Goal: Task Accomplishment & Management: Use online tool/utility

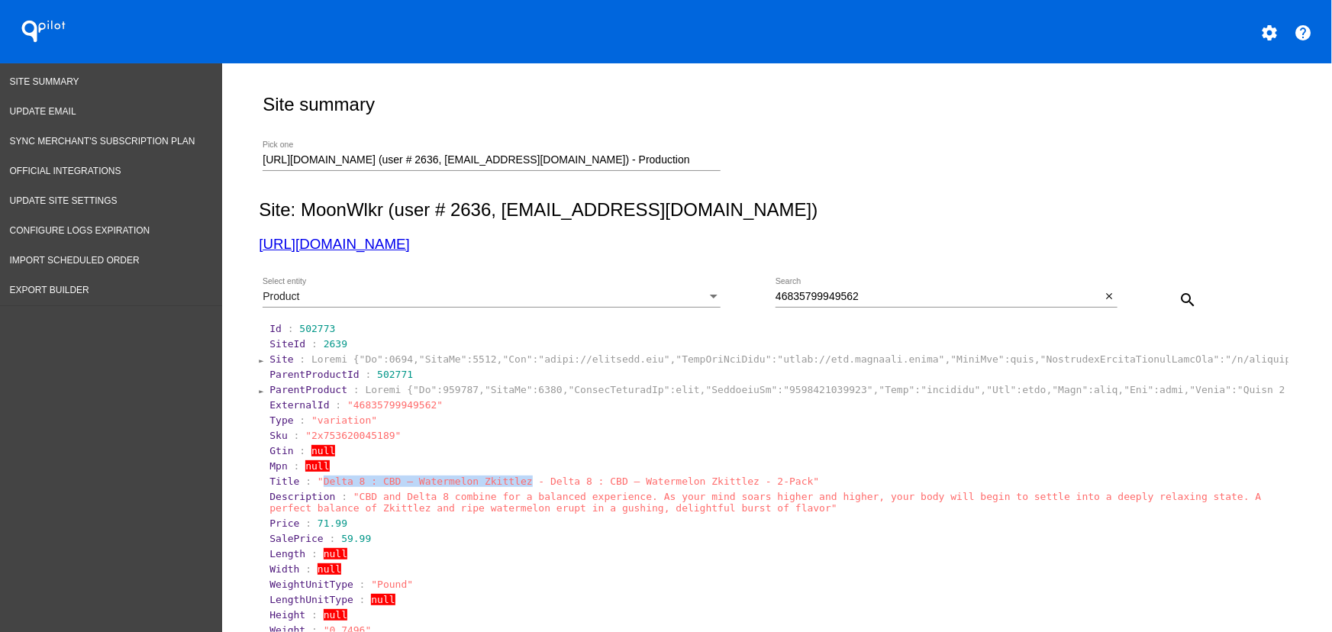
scroll to position [106, 0]
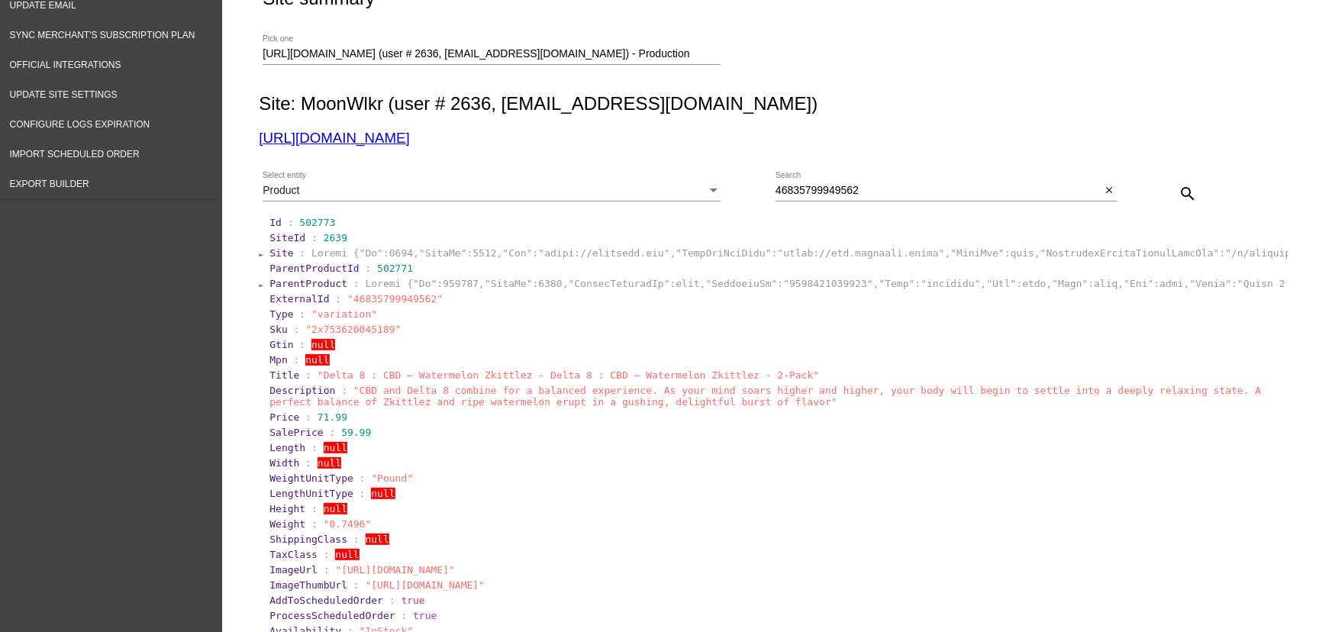
click at [302, 52] on input "https://moonwlkr.com (user # 2636, it@upexi.com) - Production" at bounding box center [492, 54] width 458 height 12
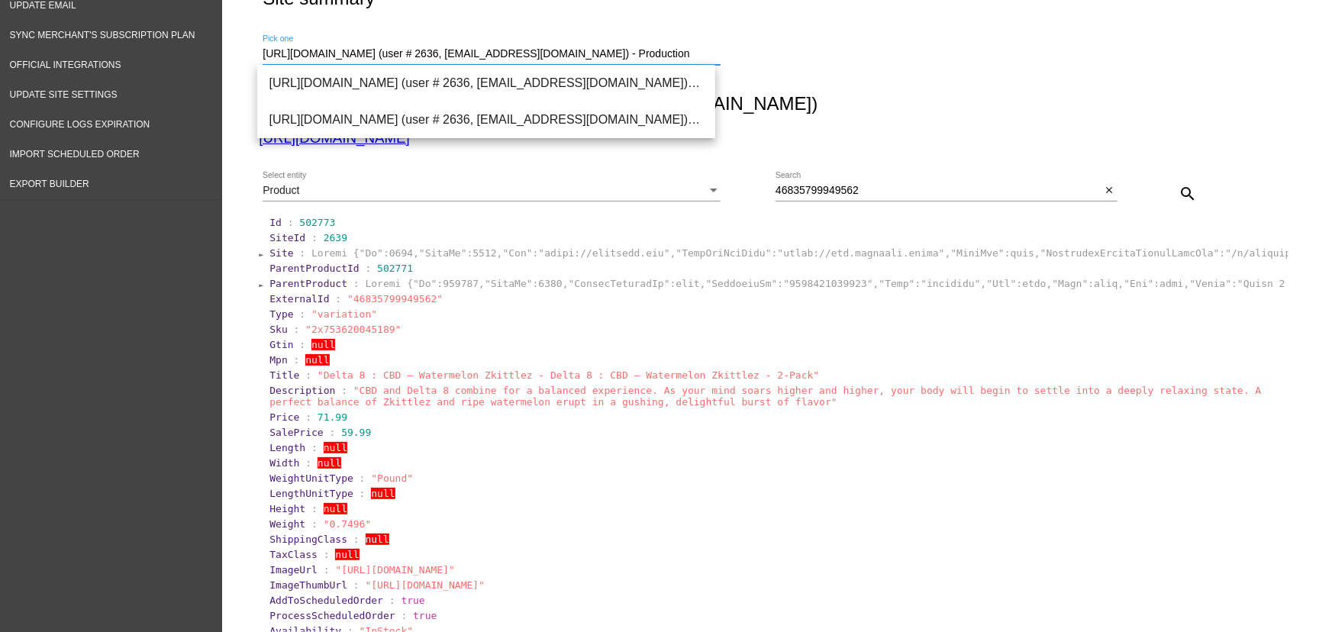
click at [302, 52] on input "https://moonwlkr.com (user # 2636, it@upexi.com) - Production" at bounding box center [492, 54] width 458 height 12
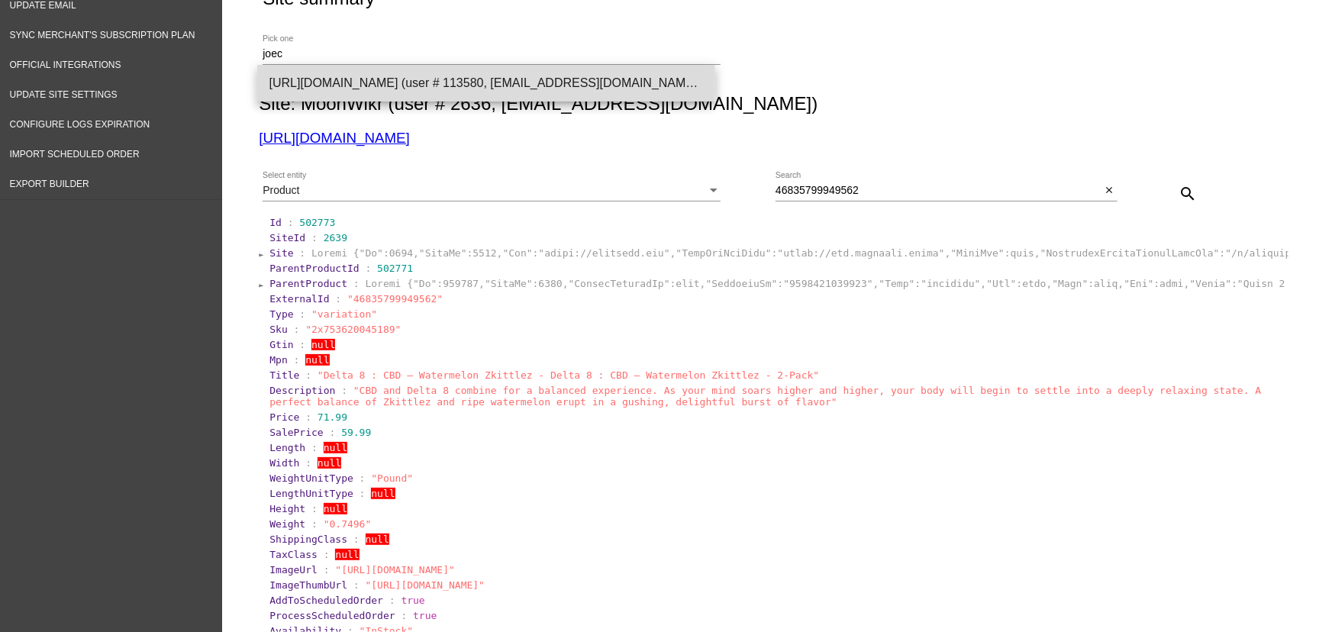
click at [321, 72] on span "https://qspjnq-n7.myshopify.com (user # 113580, nsemoff@joecoffeecompany.com) -…" at bounding box center [485, 83] width 433 height 37
type input "https://qspjnq-n7.myshopify.com (user # 113580, nsemoff@joecoffeecompany.com) -…"
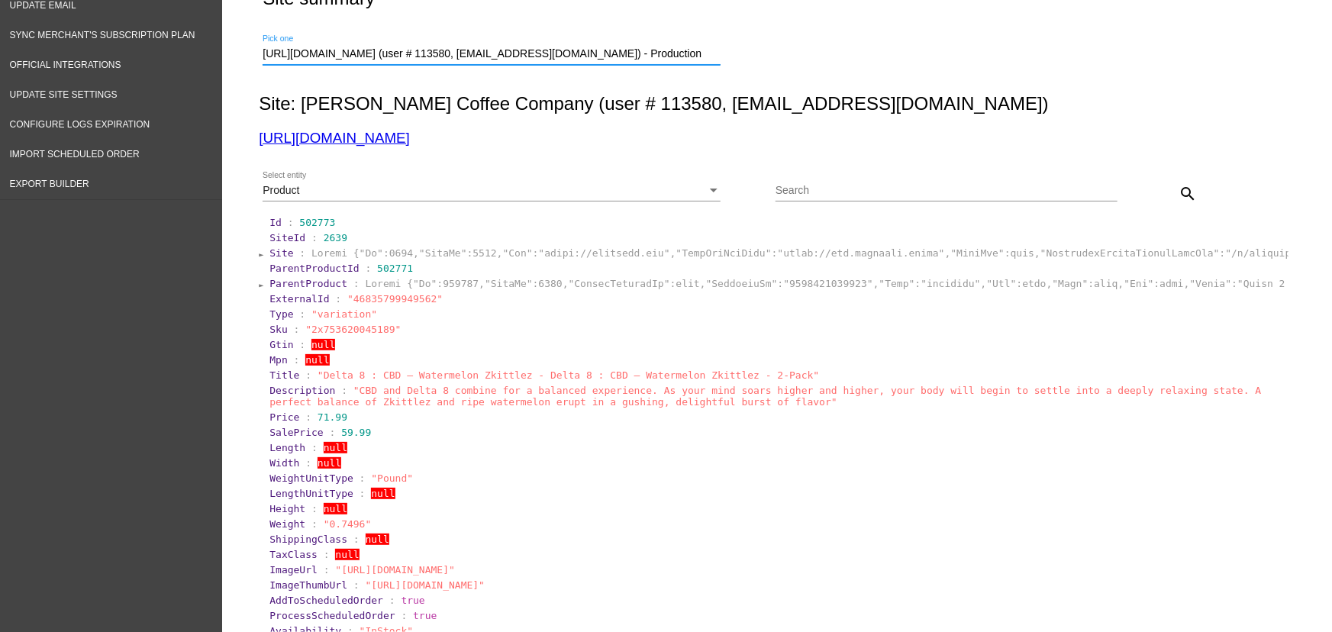
click at [324, 136] on link "https://qspjnq-n7.myshopify.com" at bounding box center [334, 138] width 150 height 16
click at [356, 53] on input "https://qspjnq-n7.myshopify.com (user # 113580, nsemoff@joecoffeecompany.com) -…" at bounding box center [492, 54] width 458 height 12
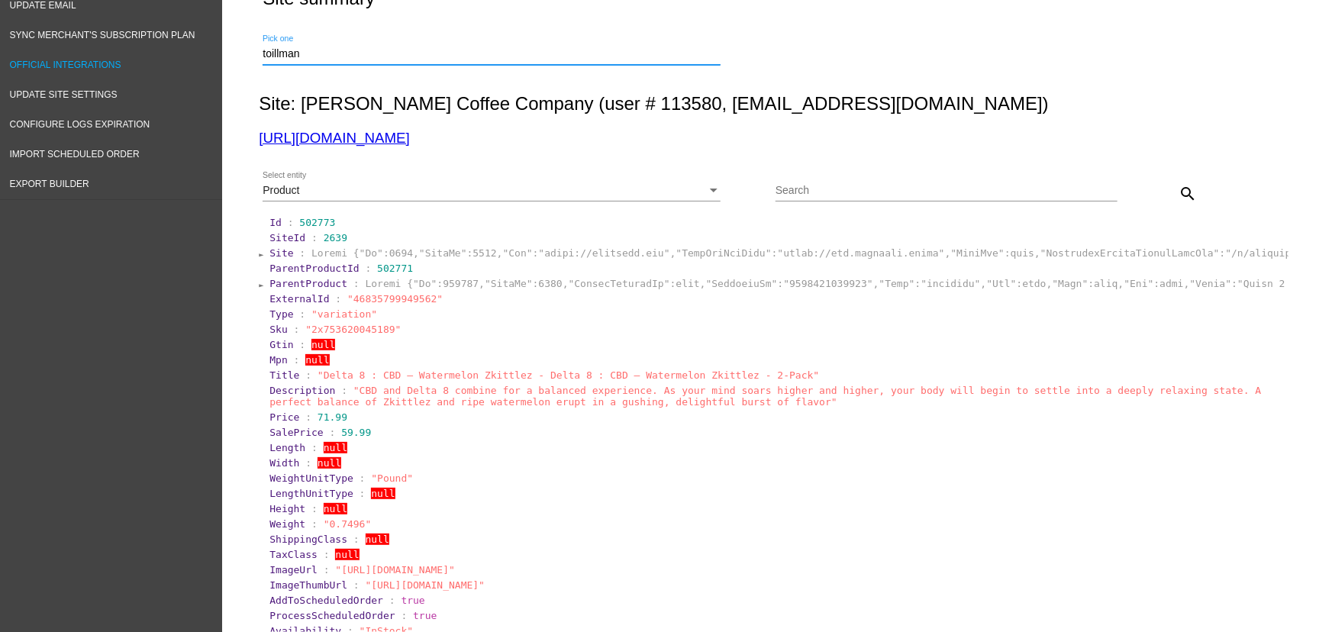
drag, startPoint x: 310, startPoint y: 49, endPoint x: 206, endPoint y: 49, distance: 103.8
click at [206, 50] on div "Site Summary Update Email Sync Merchant's Subscription Plan Official Integratio…" at bounding box center [666, 408] width 1332 height 903
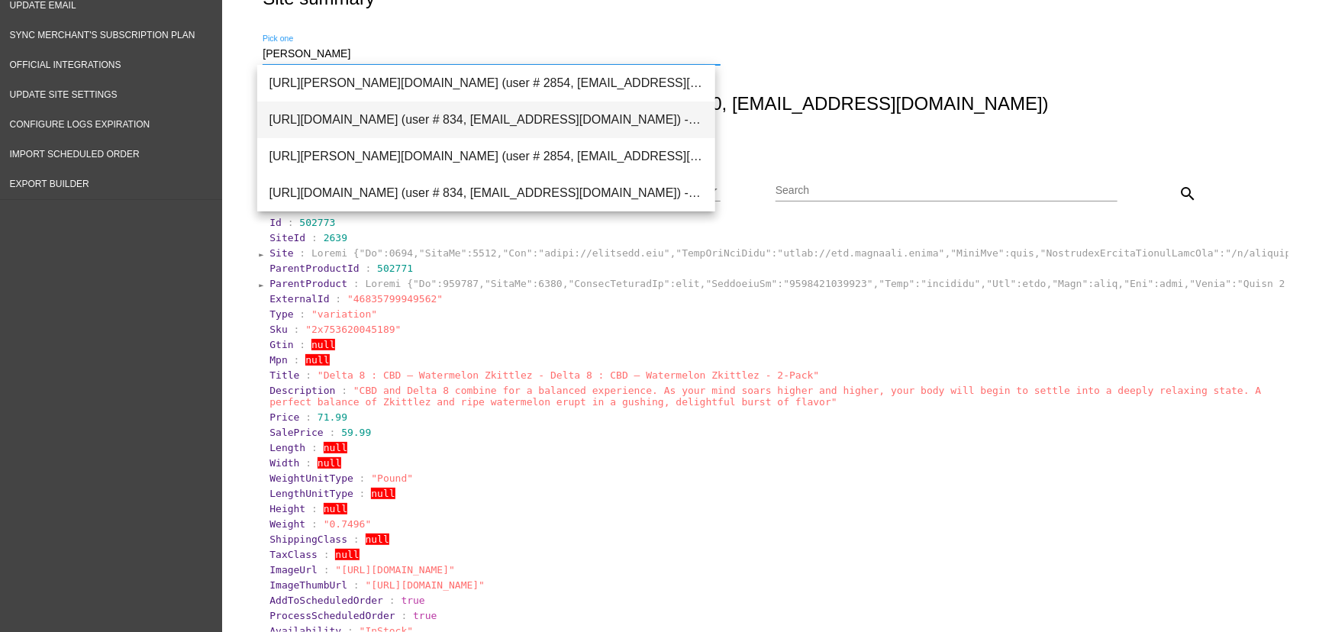
click at [328, 118] on span "https://fht2jt-8m.myshopify.com (user # 834, info@tillmanstranquils.com) - Prod…" at bounding box center [485, 119] width 433 height 37
type input "https://fht2jt-8m.myshopify.com (user # 834, info@tillmanstranquils.com) - Prod…"
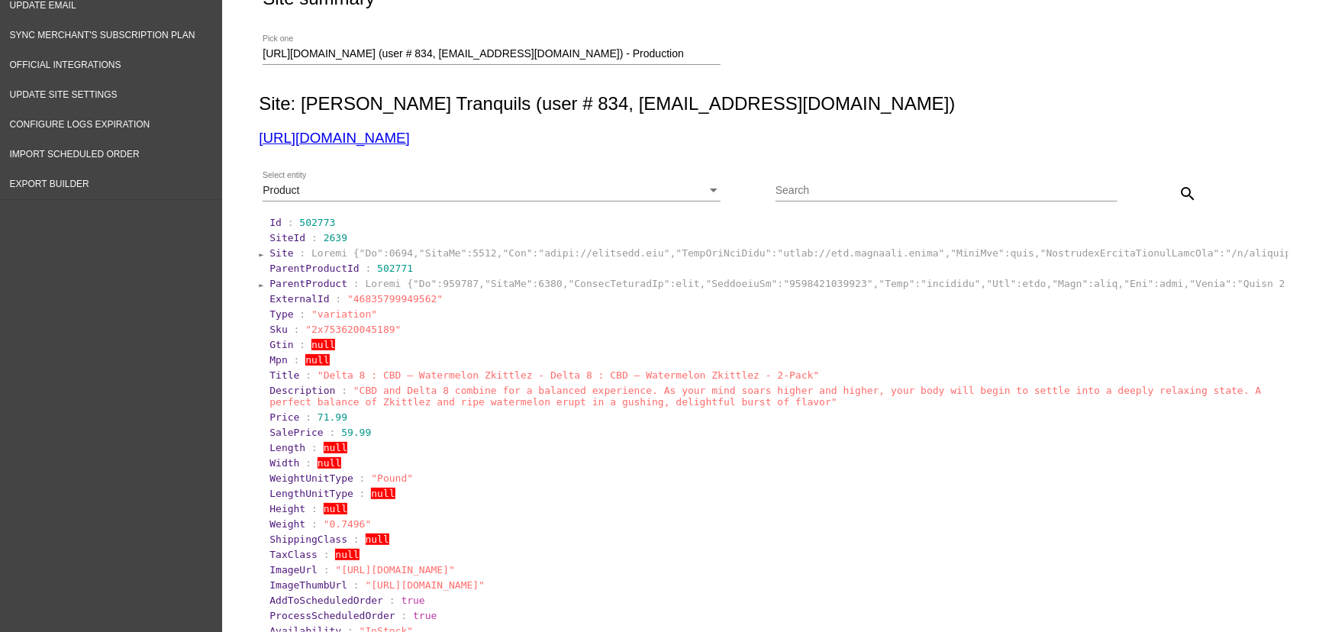
drag, startPoint x: 503, startPoint y: 146, endPoint x: 236, endPoint y: 123, distance: 268.1
click at [237, 130] on div "Site summary https://fht2jt-8m.myshopify.com (user # 834, info@tillmanstranquil…" at bounding box center [777, 404] width 1110 height 895
copy link "https://fht2jt-8m.myshopify.com"
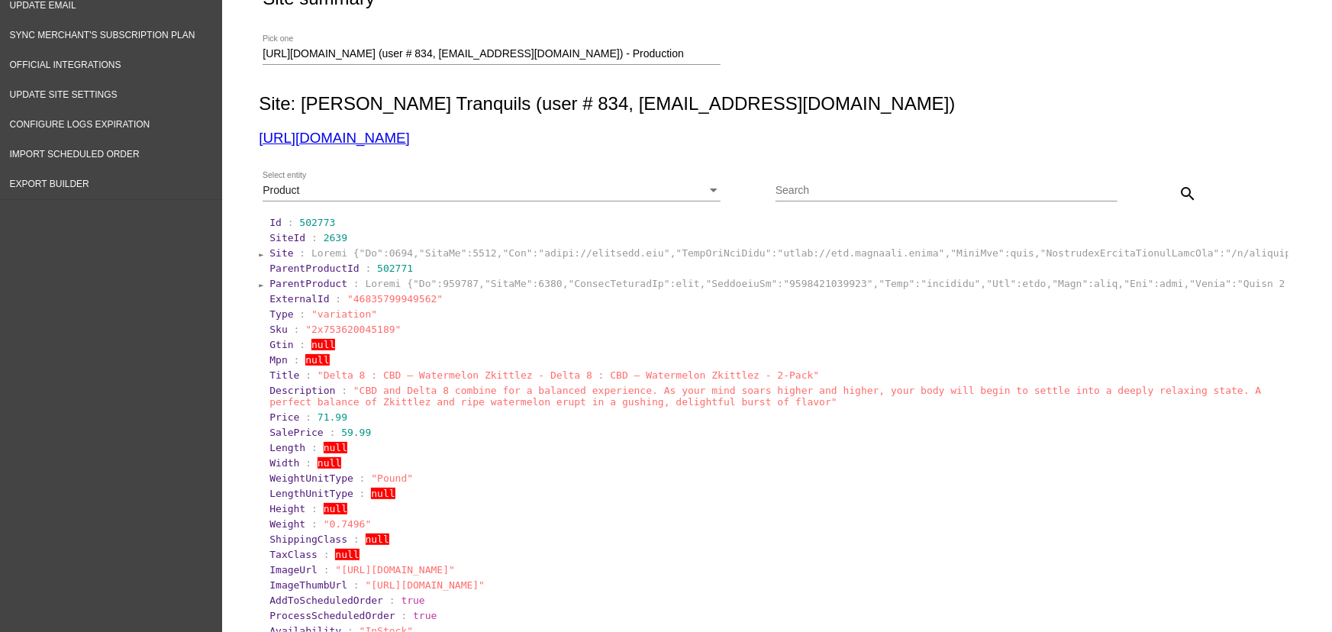
copy link "https://fht2jt-8m.myshopify.com"
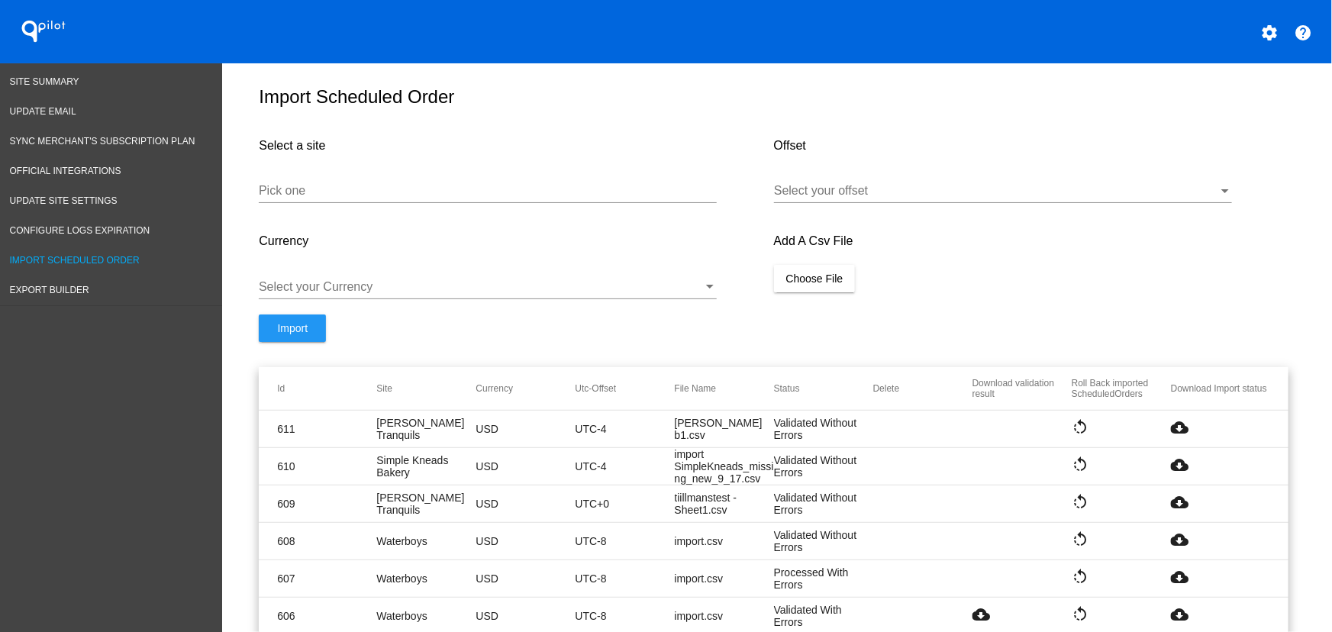
click at [317, 198] on input "Pick one" at bounding box center [488, 191] width 458 height 14
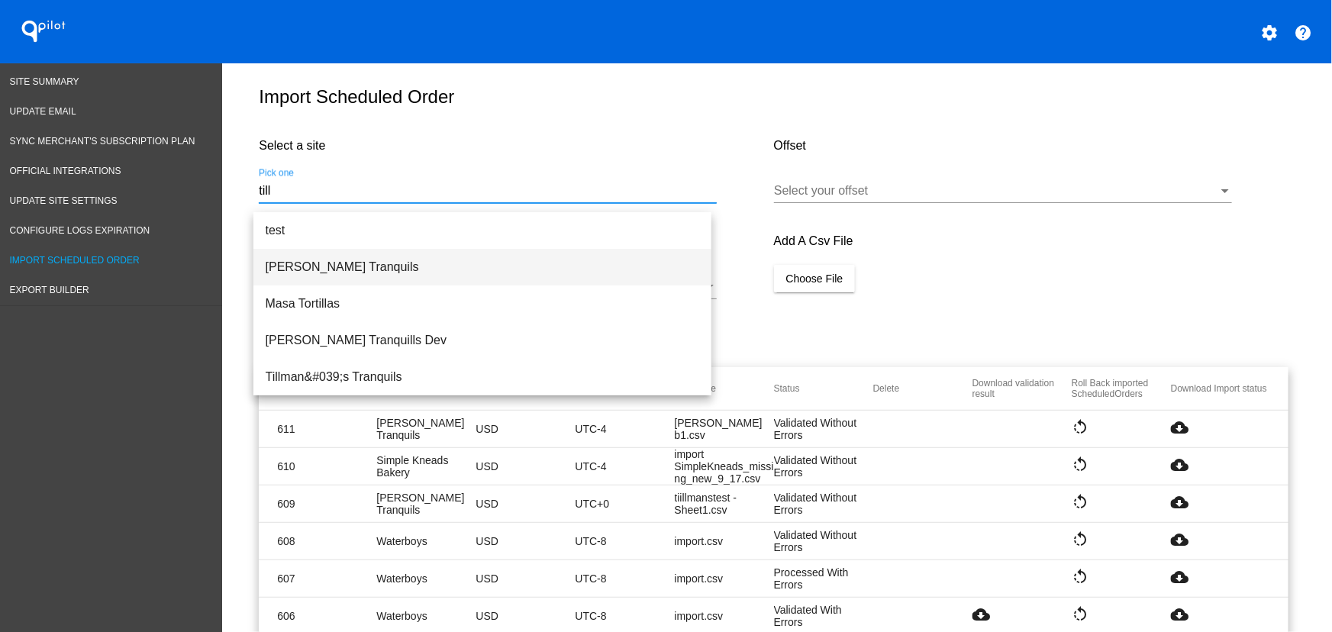
paste input "https://fht2jt-8m.myshopify.com"
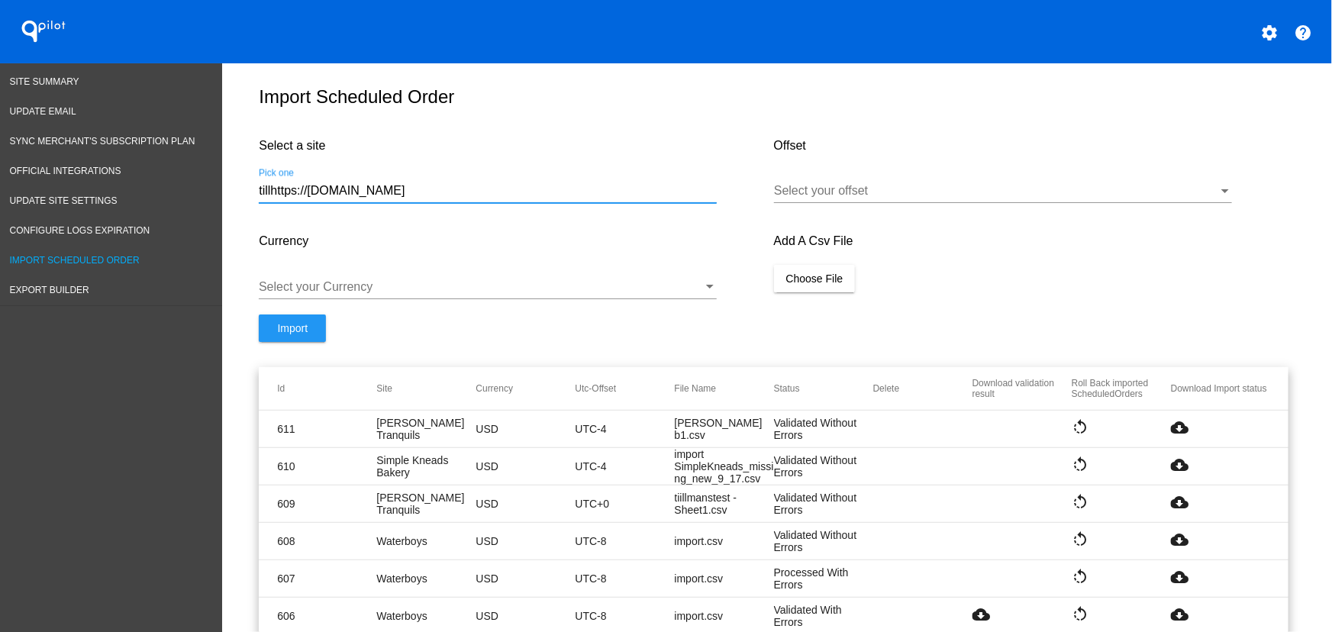
paste input "Number"
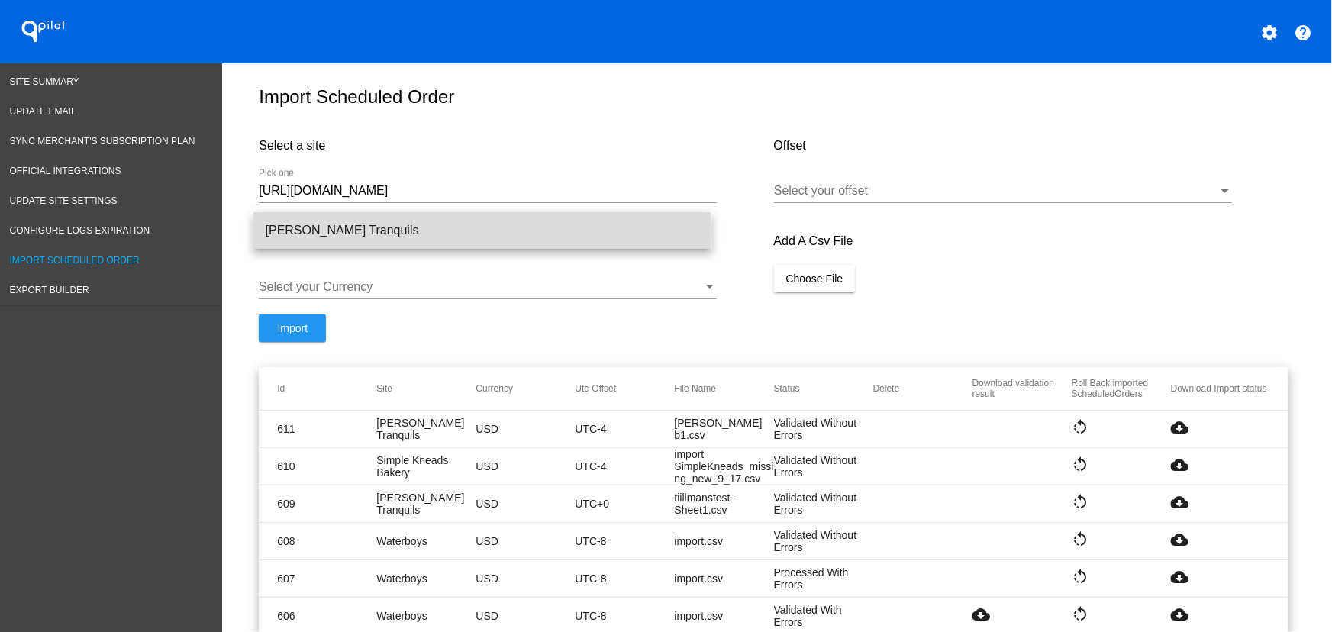
click at [353, 230] on span "[PERSON_NAME] Tranquils" at bounding box center [482, 230] width 433 height 37
type input "[PERSON_NAME] Tranquils"
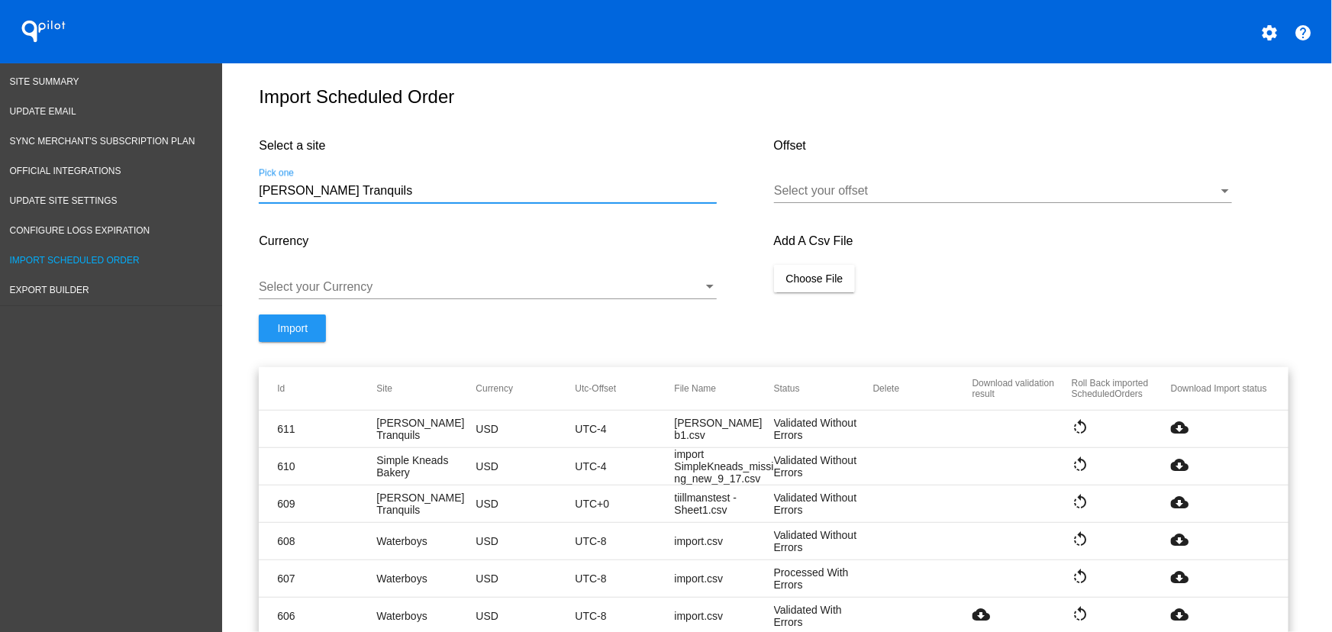
click at [933, 192] on div "Select your offset" at bounding box center [1003, 186] width 458 height 34
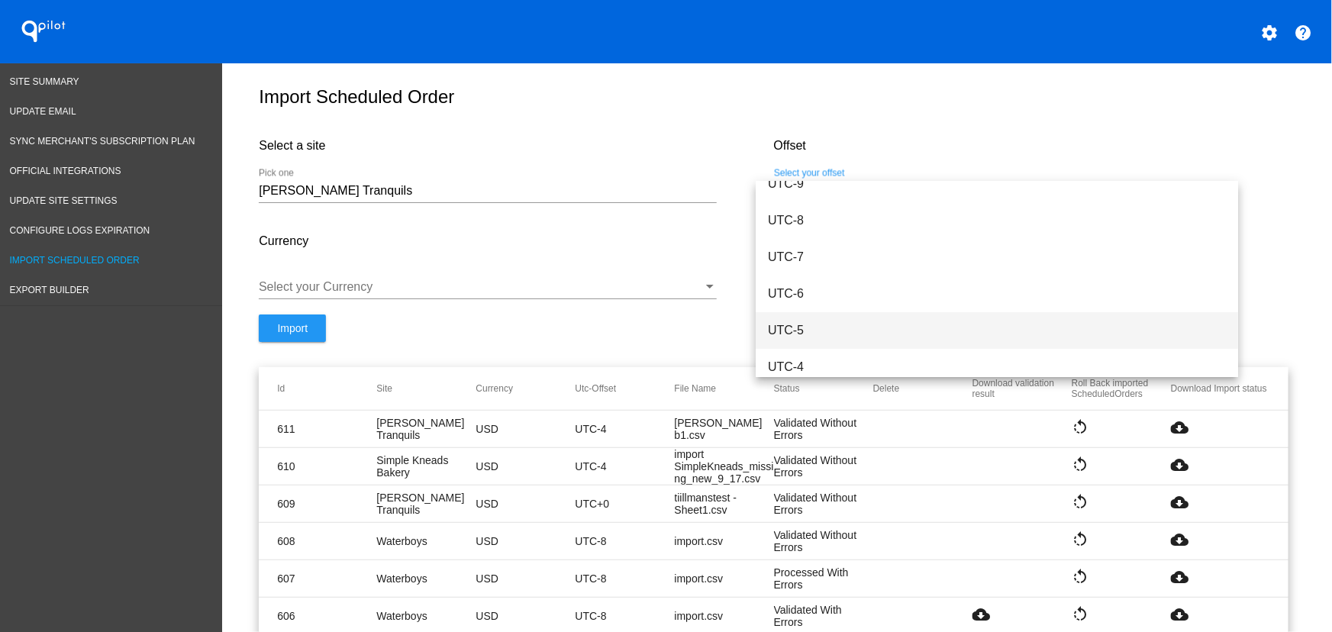
scroll to position [175, 0]
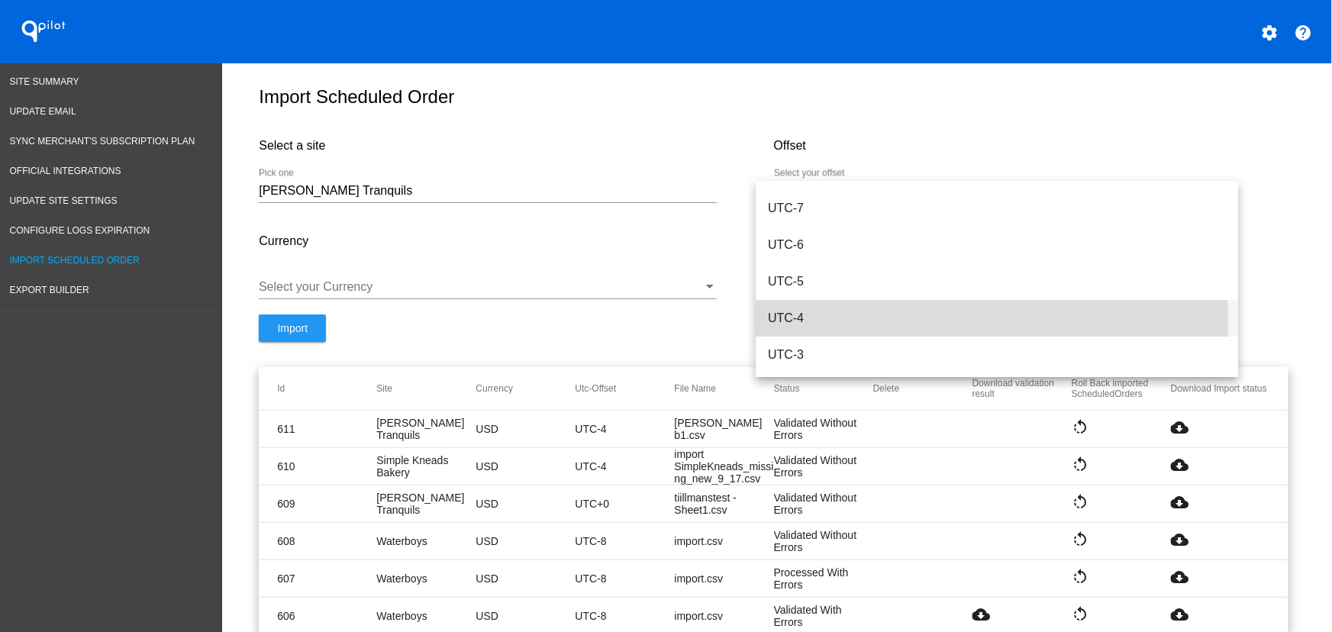
click at [823, 321] on span "UTC-4" at bounding box center [997, 318] width 458 height 37
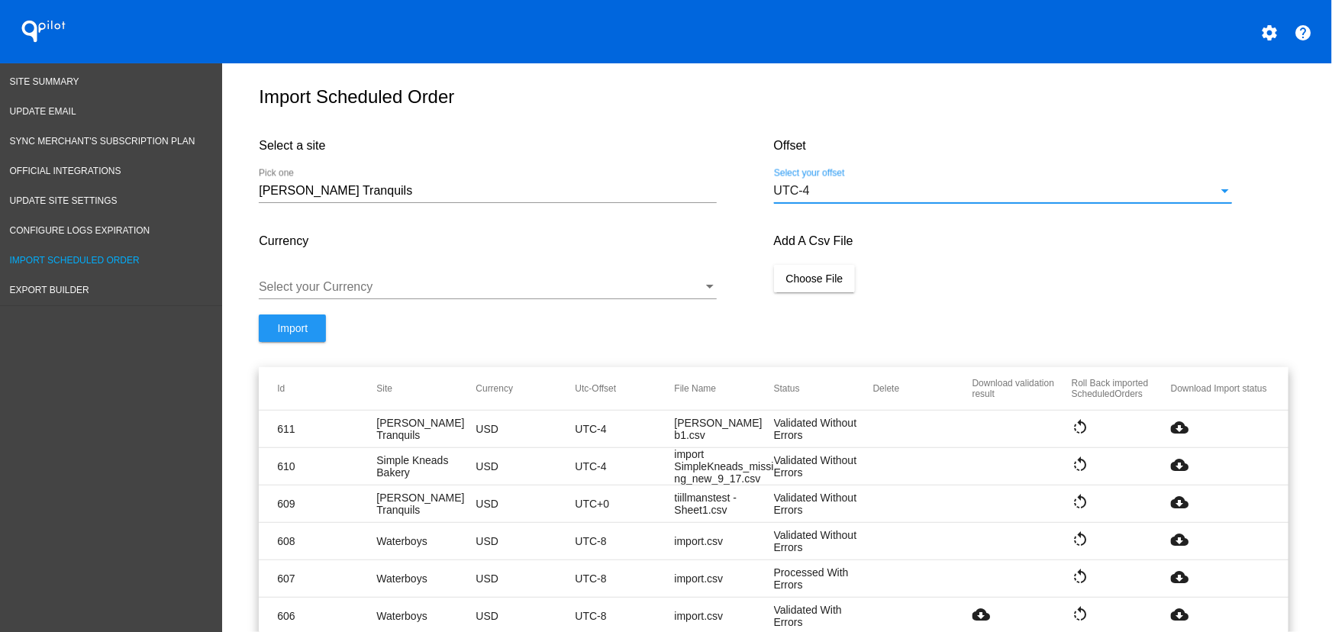
click at [358, 294] on div at bounding box center [481, 287] width 444 height 14
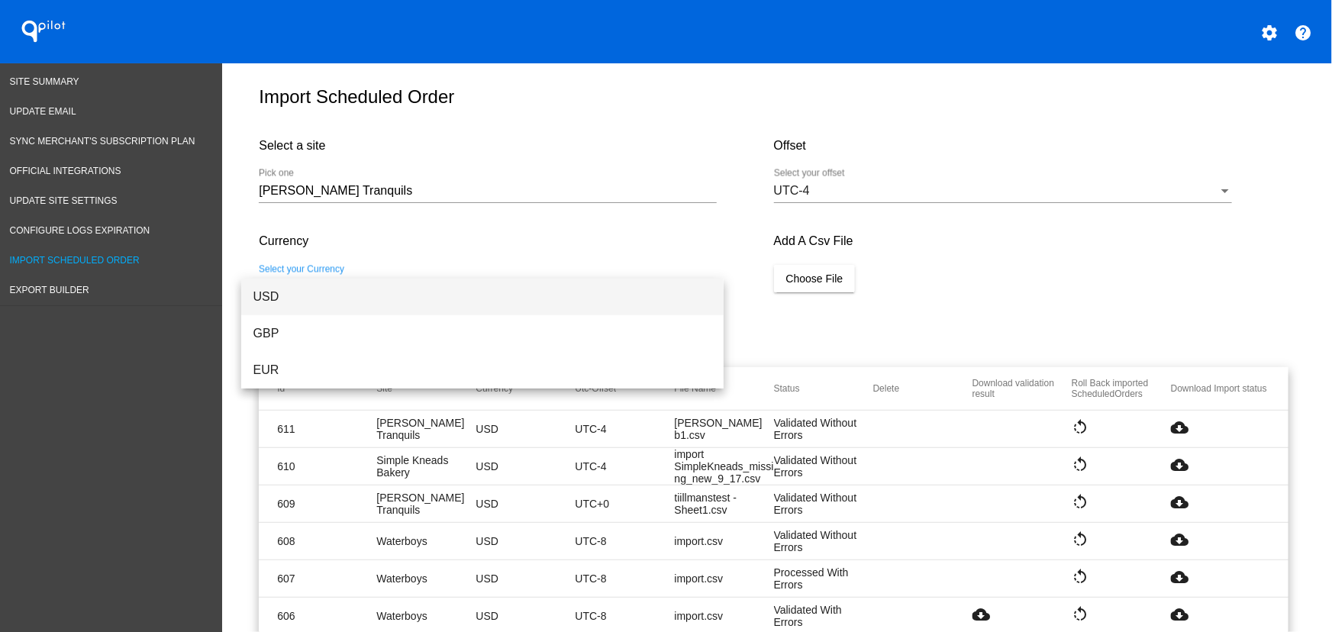
click at [292, 282] on span "USD" at bounding box center [482, 297] width 458 height 37
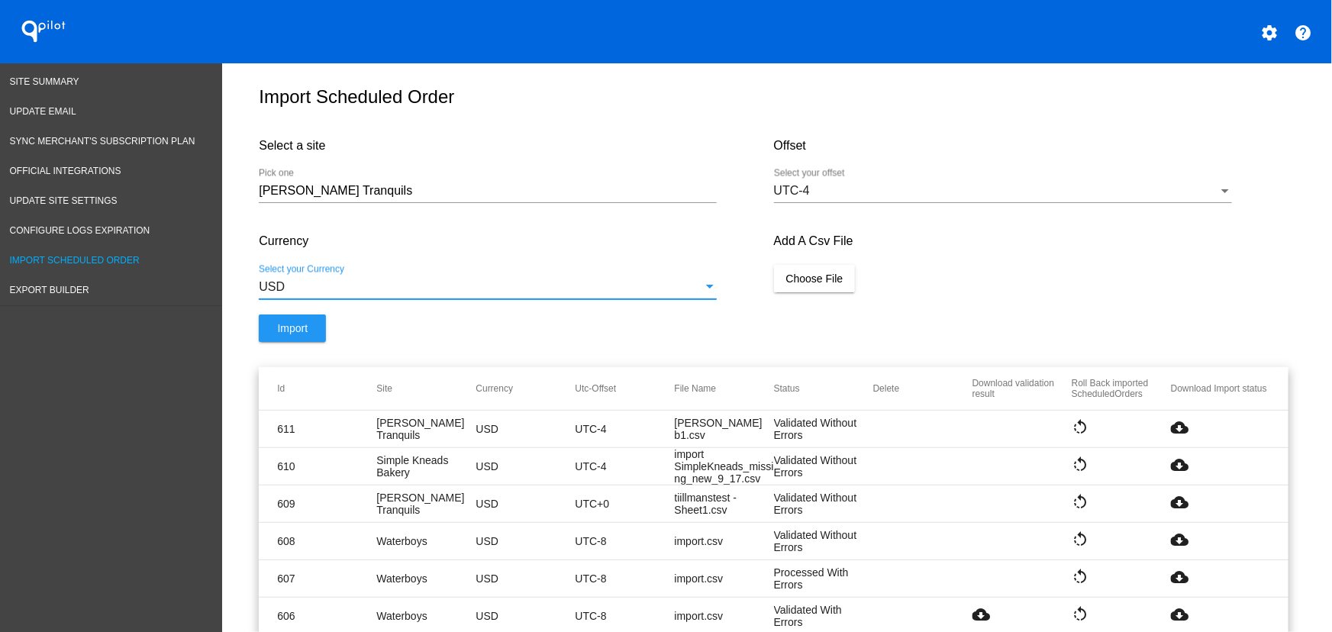
click at [819, 285] on span "Choose File" at bounding box center [814, 278] width 57 height 12
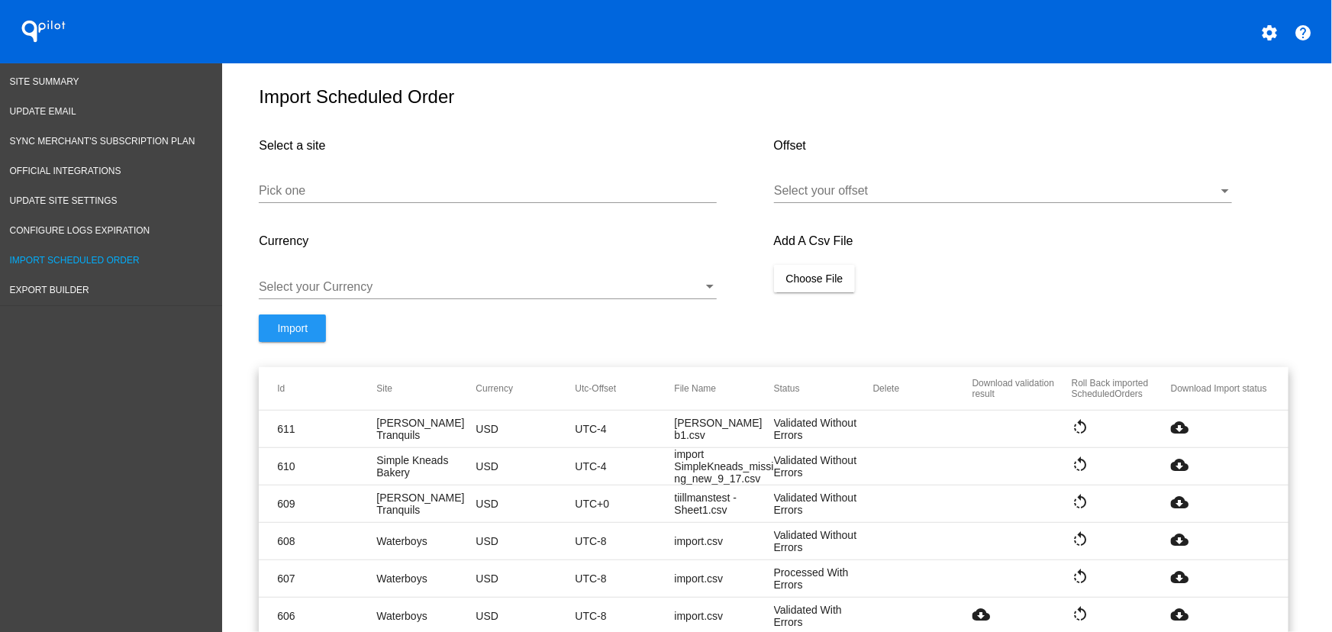
click at [1045, 333] on form "Select a site Pick one Offset Select your offset Currency Select your Currency …" at bounding box center [773, 245] width 1029 height 244
click at [414, 198] on input "Pick one" at bounding box center [488, 191] width 458 height 14
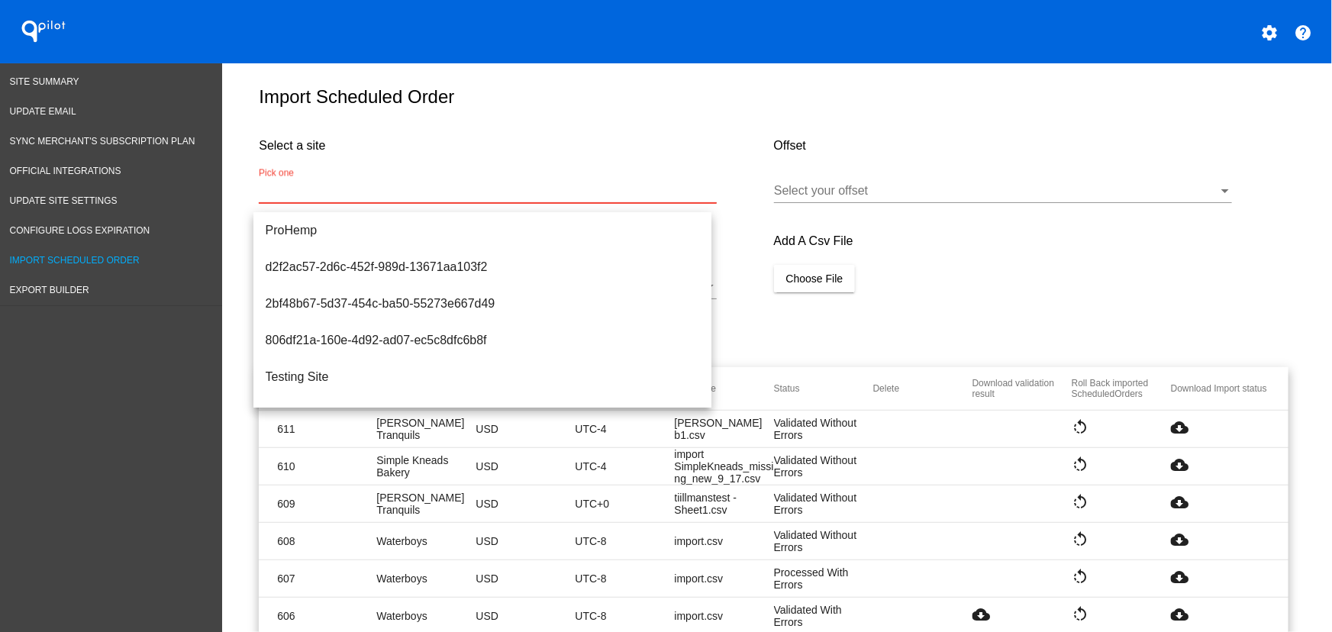
paste input "[URL][DOMAIN_NAME]"
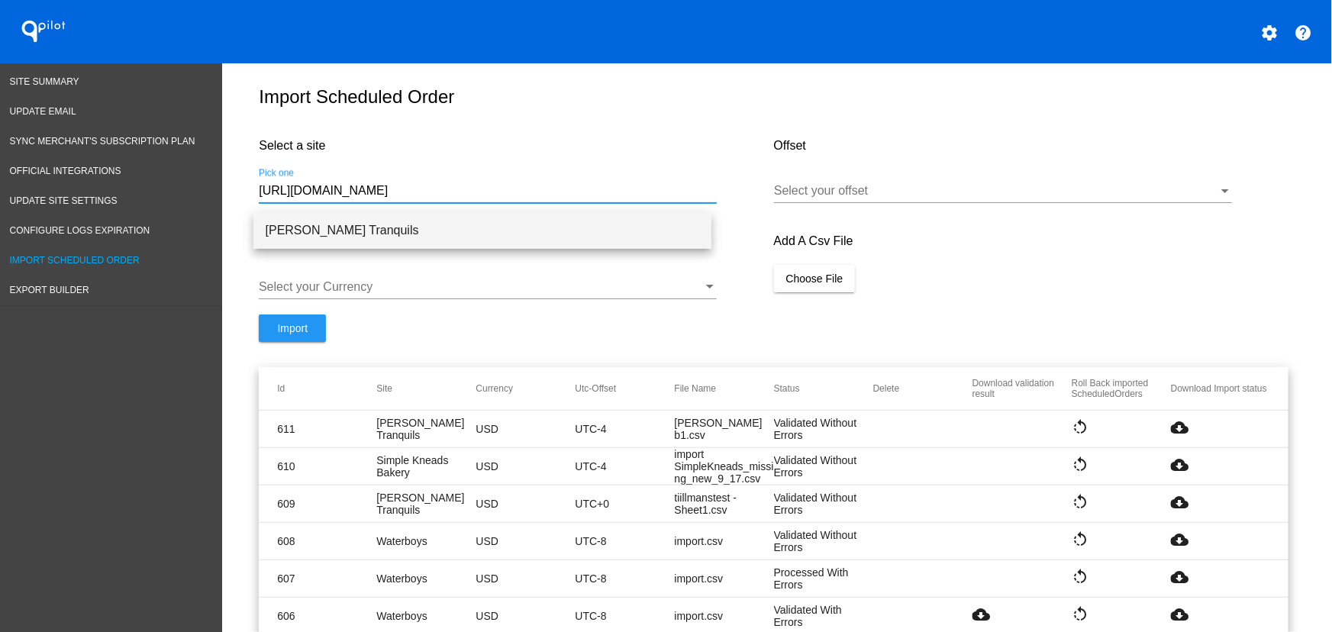
click at [380, 220] on span "[PERSON_NAME] Tranquils" at bounding box center [482, 230] width 433 height 37
type input "[PERSON_NAME] Tranquils"
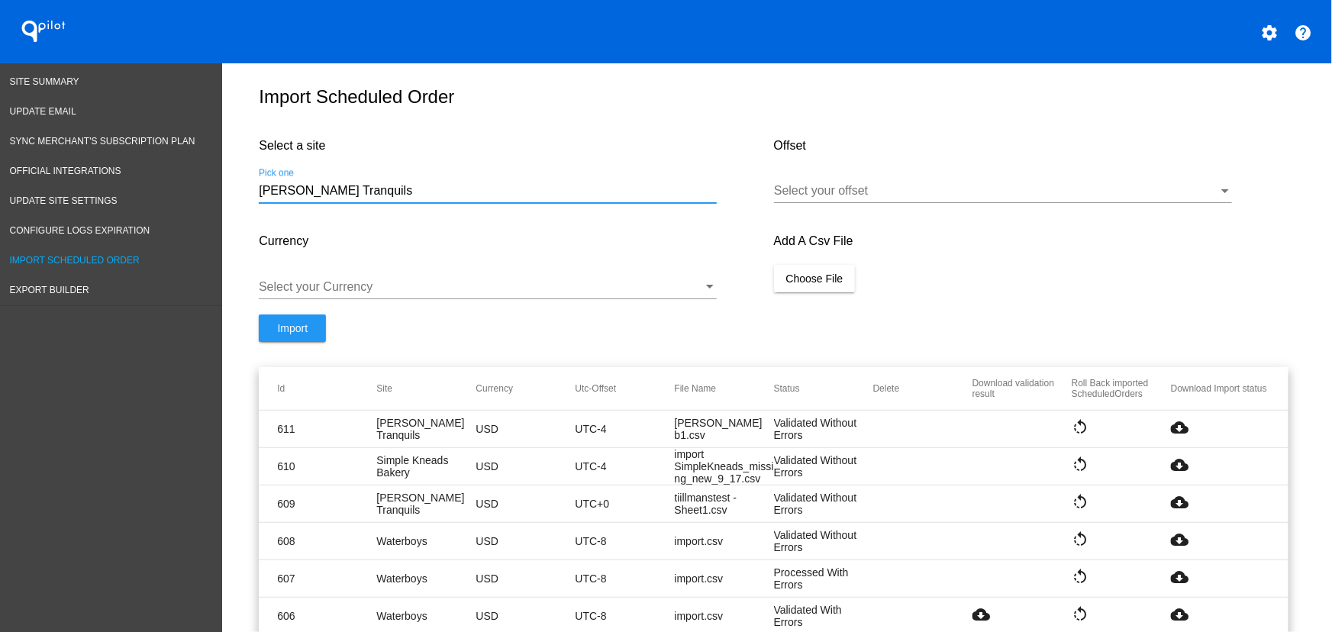
click at [378, 192] on div "Tillmans Tranquils Pick one" at bounding box center [488, 186] width 458 height 34
click at [934, 198] on div at bounding box center [996, 191] width 444 height 14
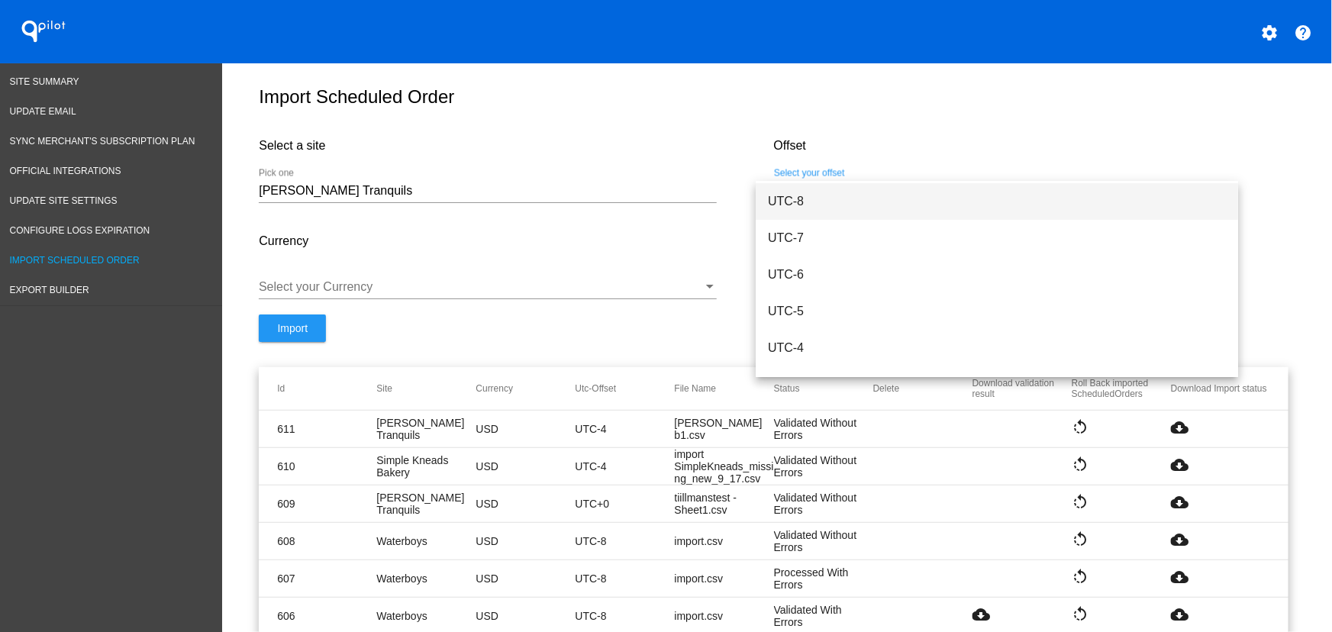
scroll to position [155, 0]
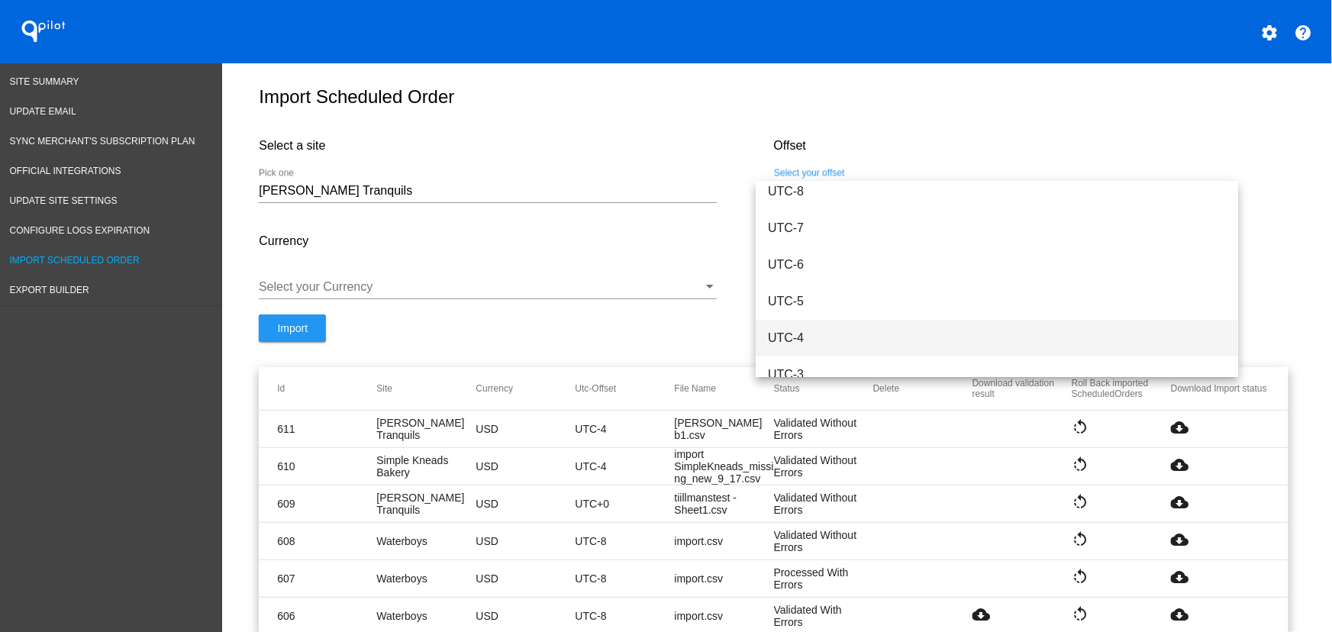
click at [805, 343] on span "UTC-4" at bounding box center [997, 338] width 458 height 37
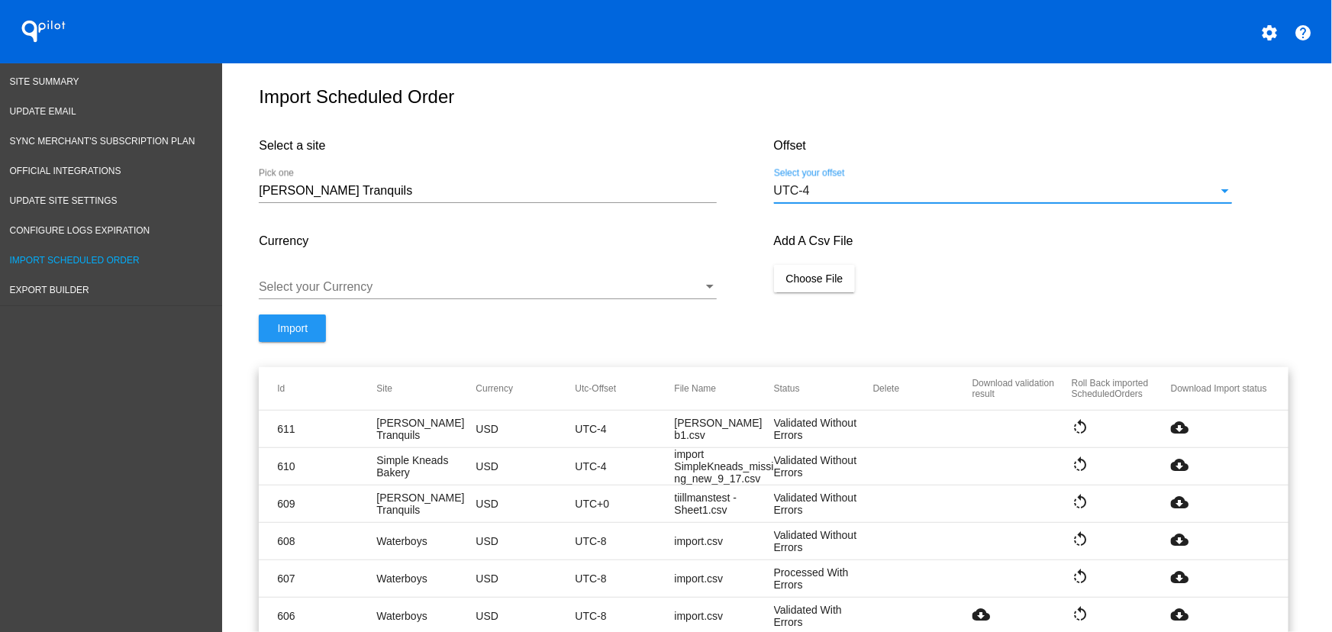
click at [351, 278] on div "Select your Currency" at bounding box center [488, 282] width 458 height 34
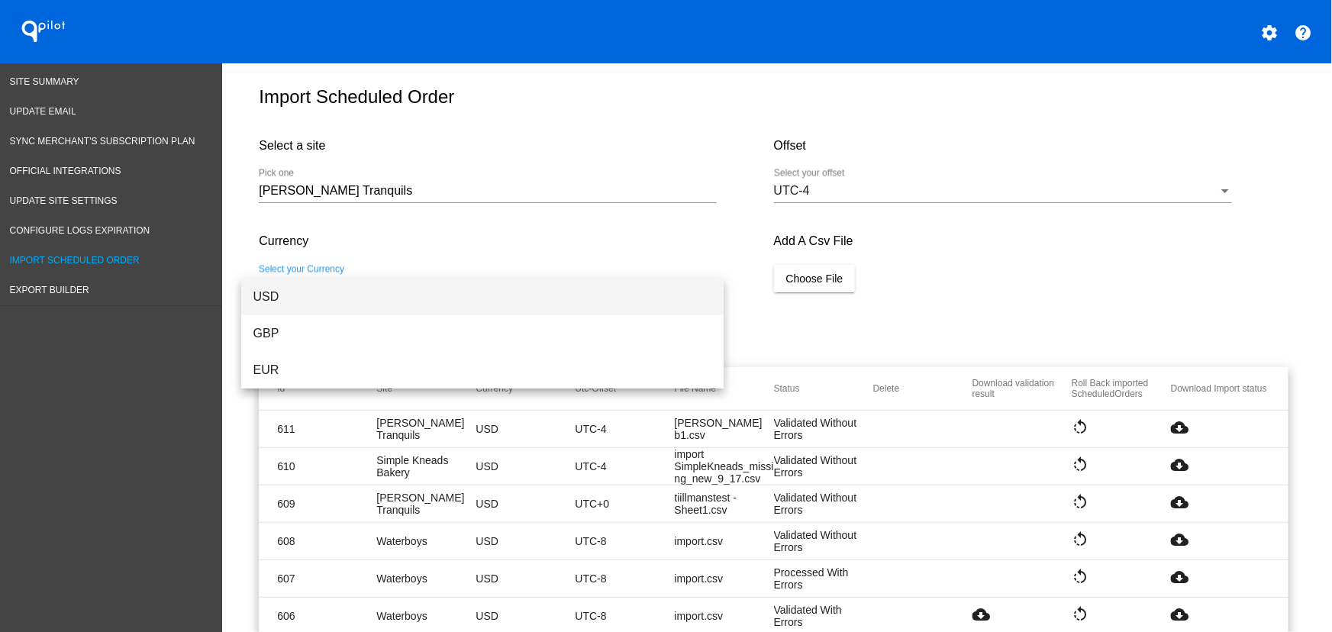
click at [310, 300] on span "USD" at bounding box center [482, 297] width 458 height 37
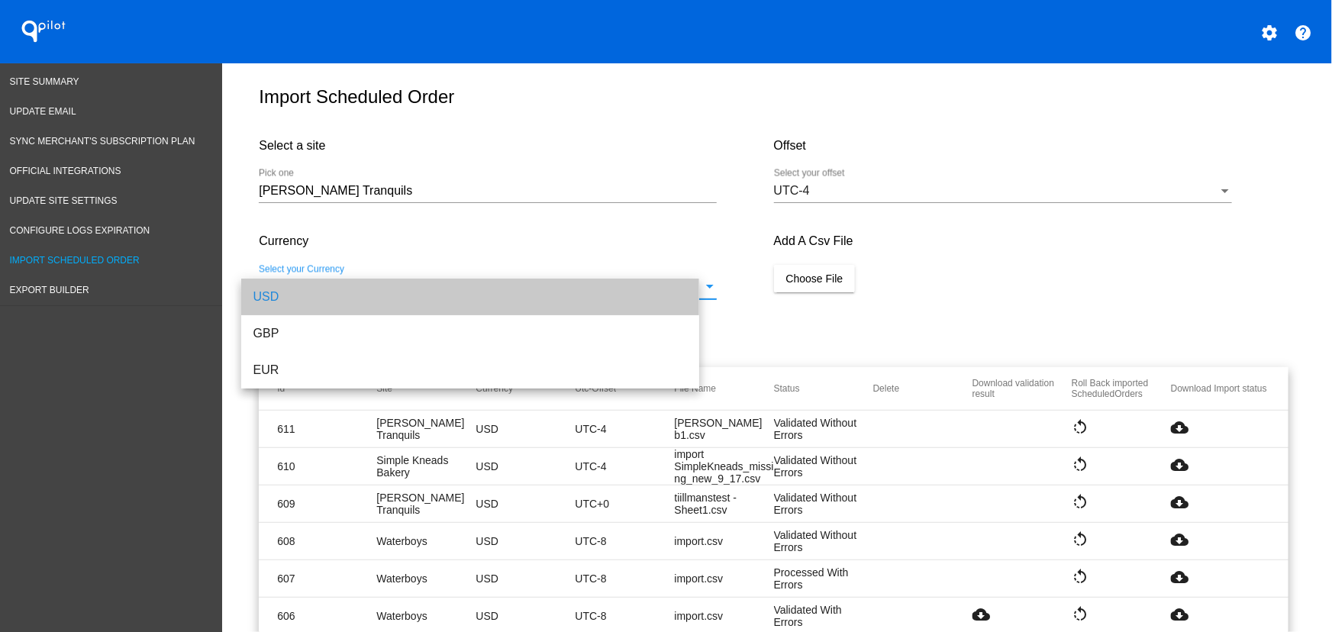
click at [795, 285] on span "Choose File" at bounding box center [814, 278] width 57 height 12
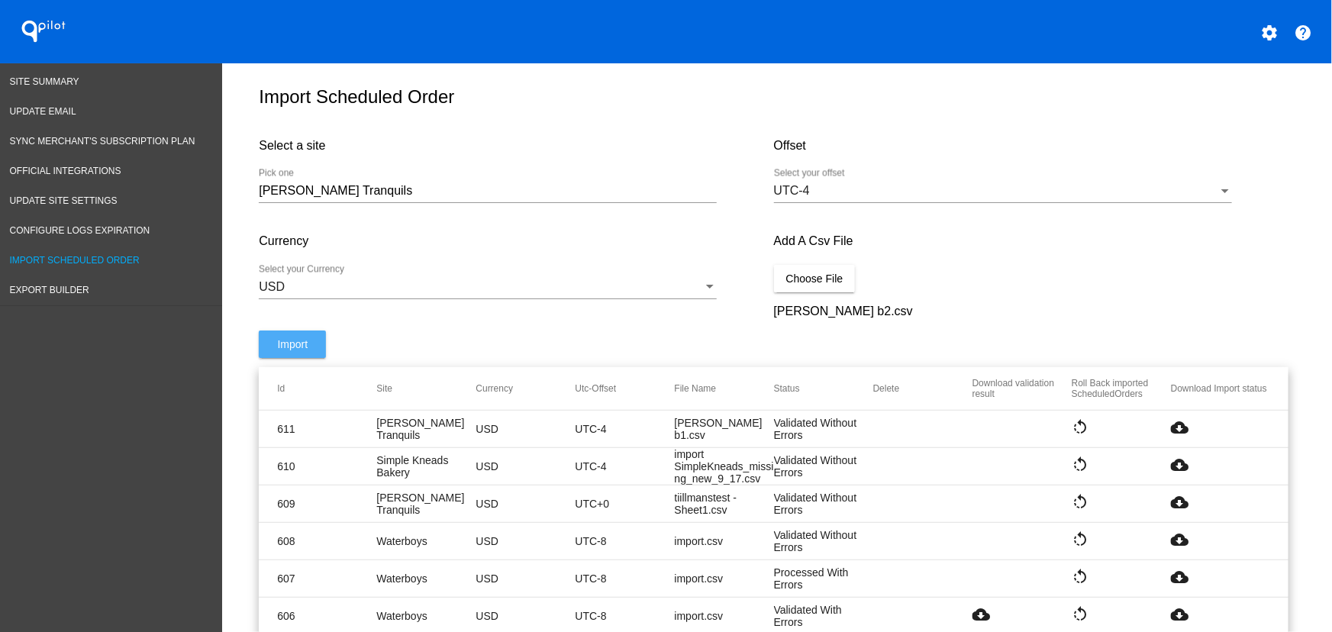
click at [298, 350] on span "Import" at bounding box center [292, 344] width 31 height 12
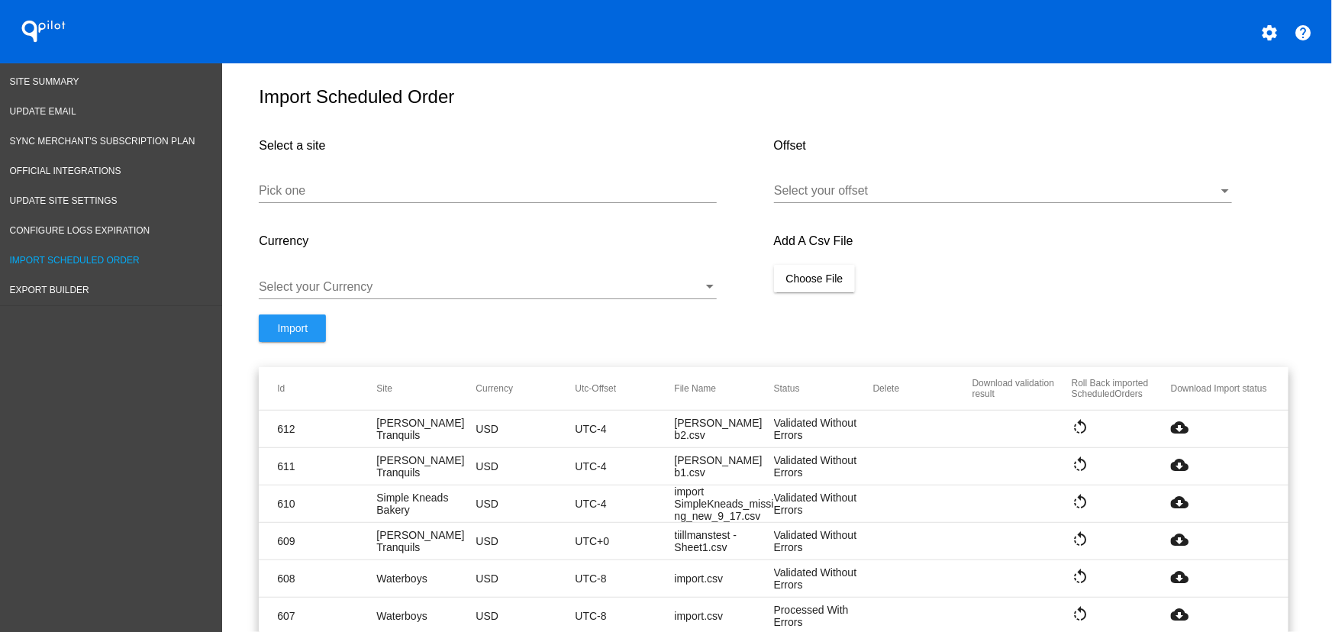
click at [1171, 435] on mat-icon "cloud_download" at bounding box center [1180, 427] width 18 height 18
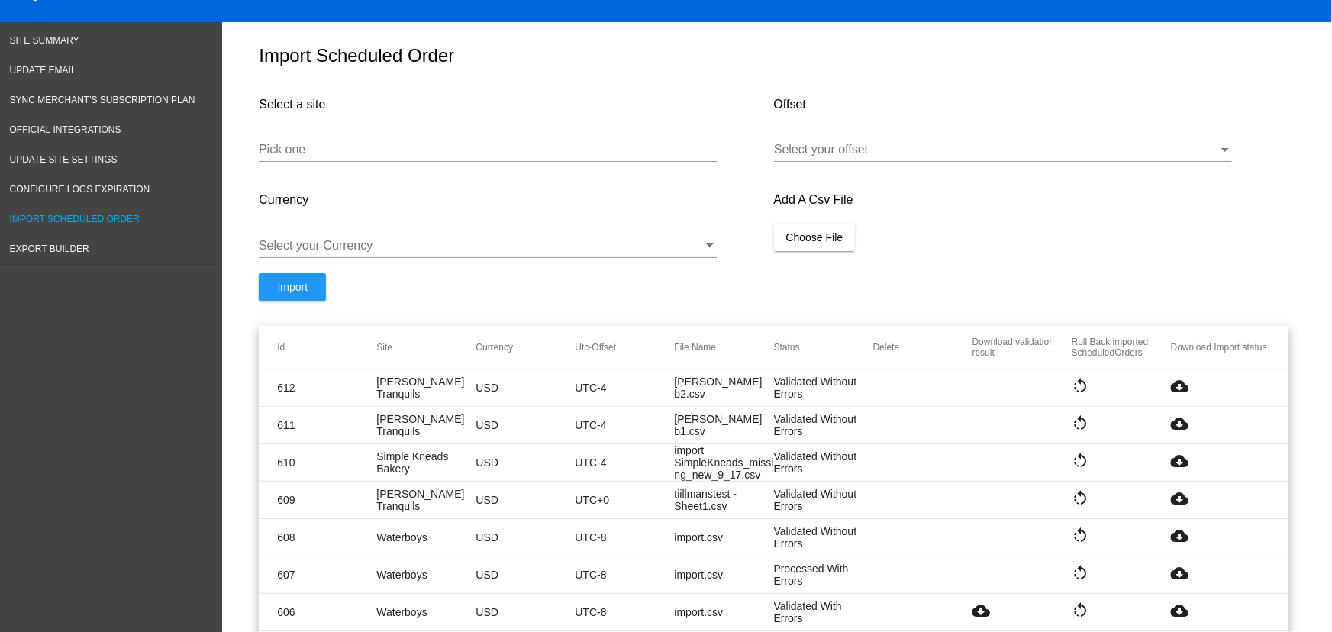
scroll to position [90, 0]
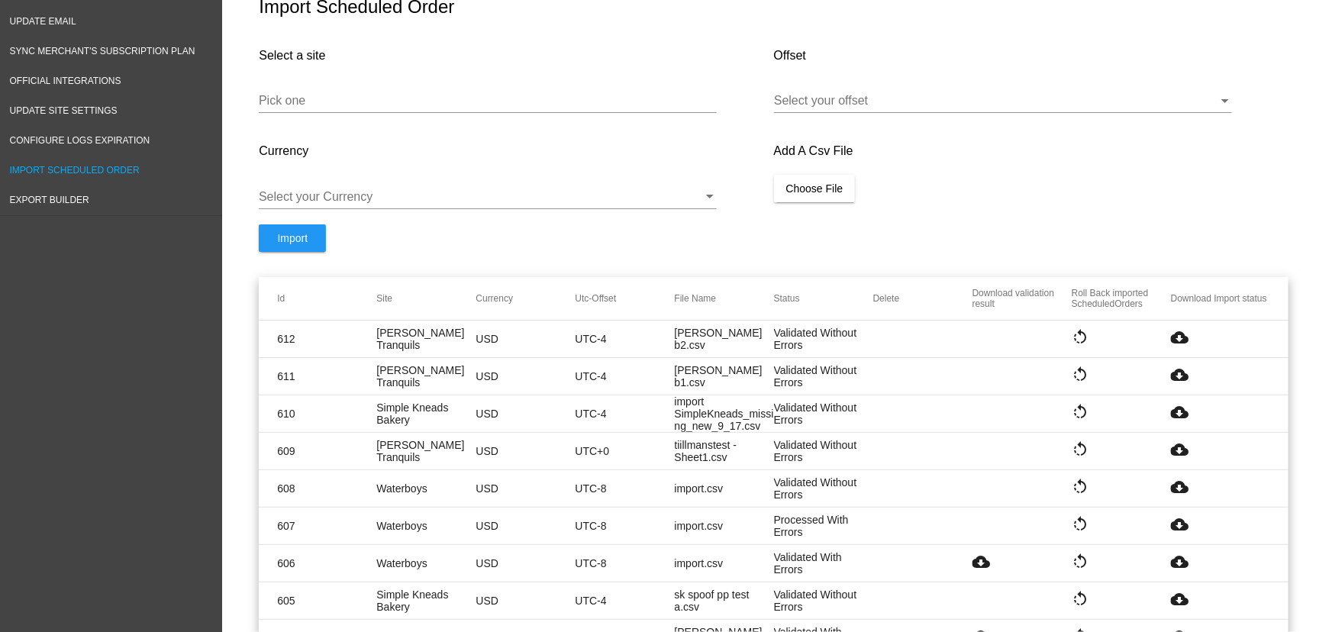
click at [411, 122] on div "Pick one" at bounding box center [488, 104] width 458 height 50
click at [403, 108] on input "Pick one" at bounding box center [488, 101] width 458 height 14
paste input "[URL][DOMAIN_NAME]"
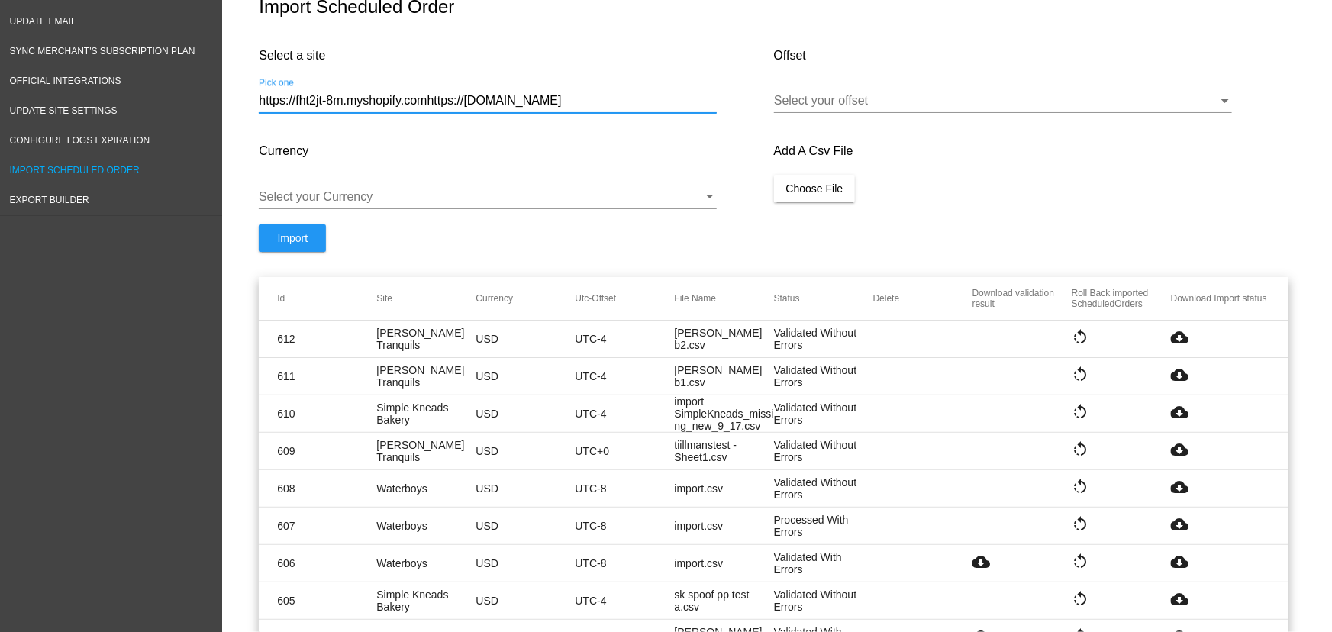
drag, startPoint x: 614, startPoint y: 111, endPoint x: 426, endPoint y: 114, distance: 187.8
click at [426, 108] on input "https://fht2jt-8m.myshopify.comhttps://fht2jt-8m.myshopify.com" at bounding box center [488, 101] width 458 height 14
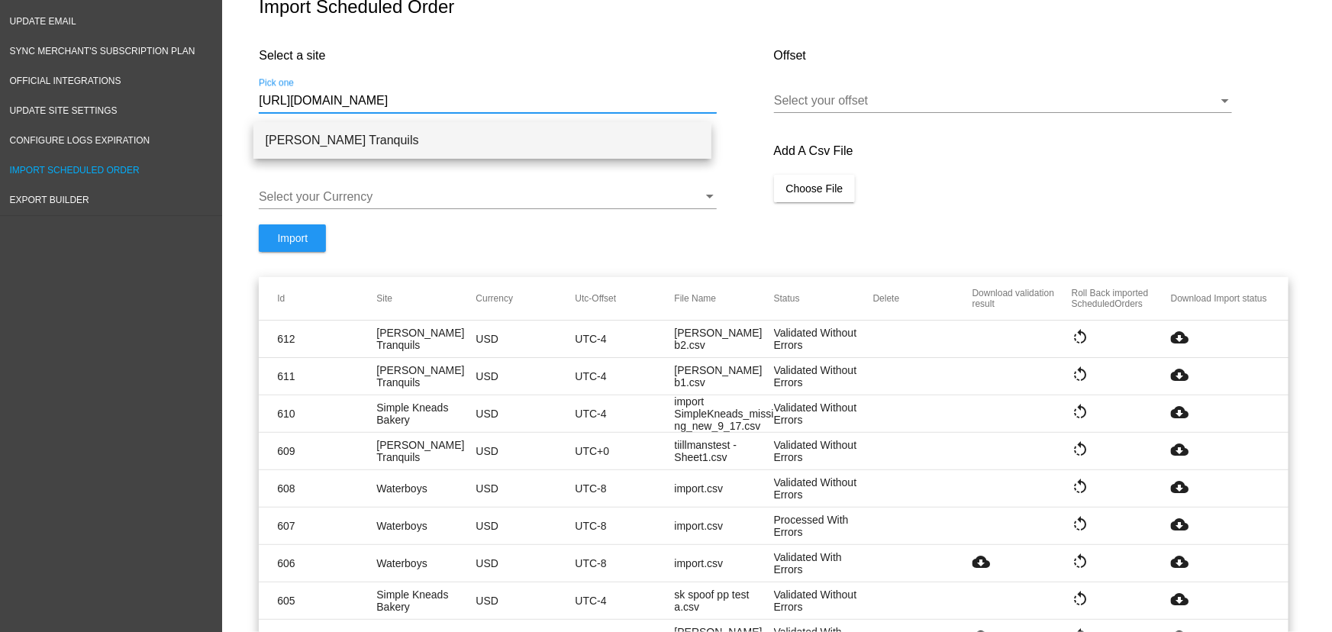
click at [355, 130] on span "[PERSON_NAME] Tranquils" at bounding box center [482, 140] width 433 height 37
type input "[PERSON_NAME] Tranquils"
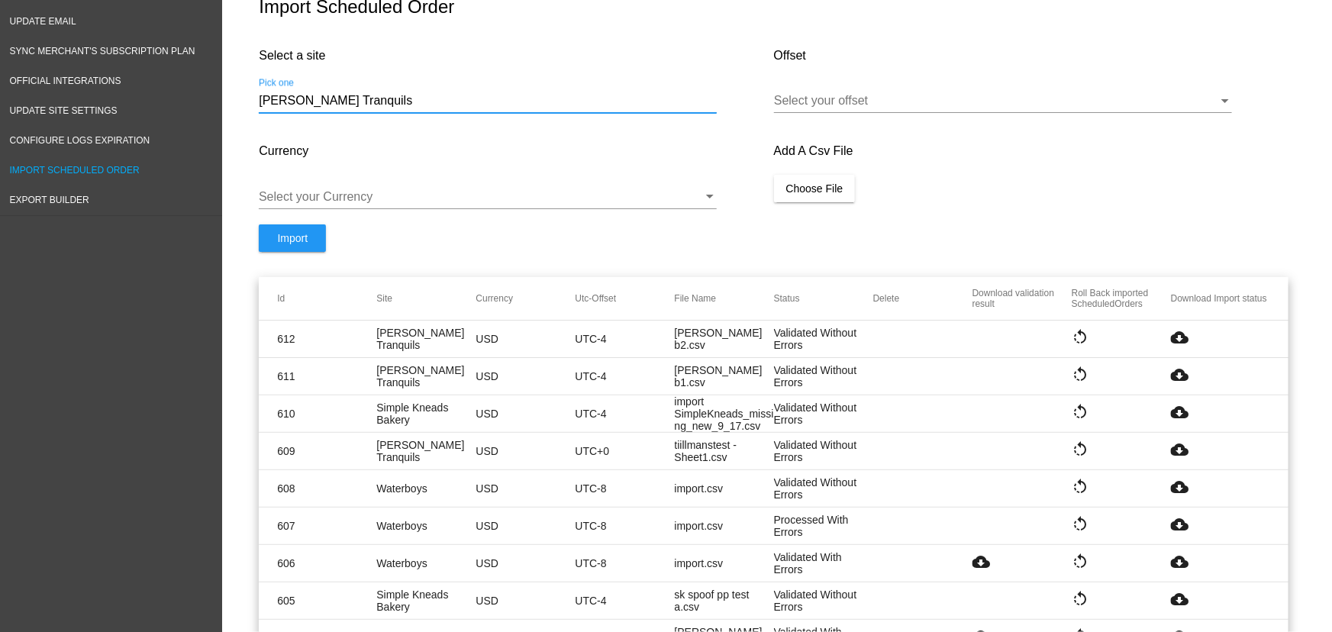
click at [784, 92] on div "Select your offset" at bounding box center [1003, 96] width 458 height 34
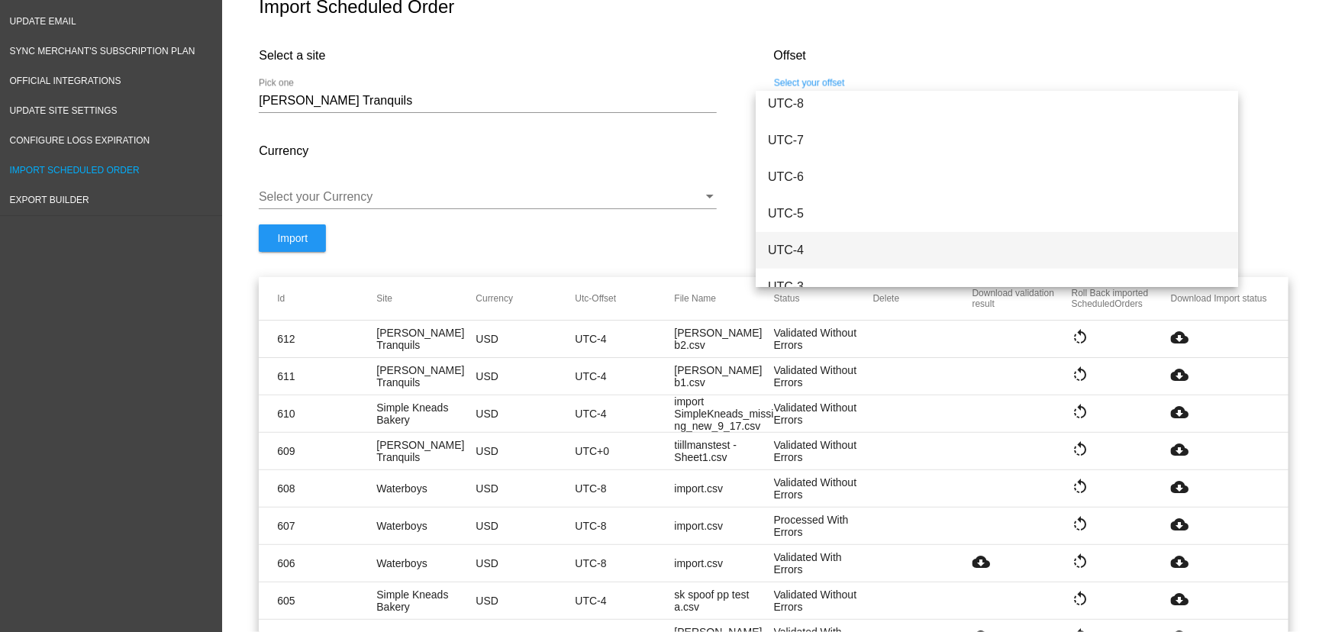
scroll to position [166, 0]
click at [795, 234] on span "UTC-4" at bounding box center [997, 237] width 458 height 37
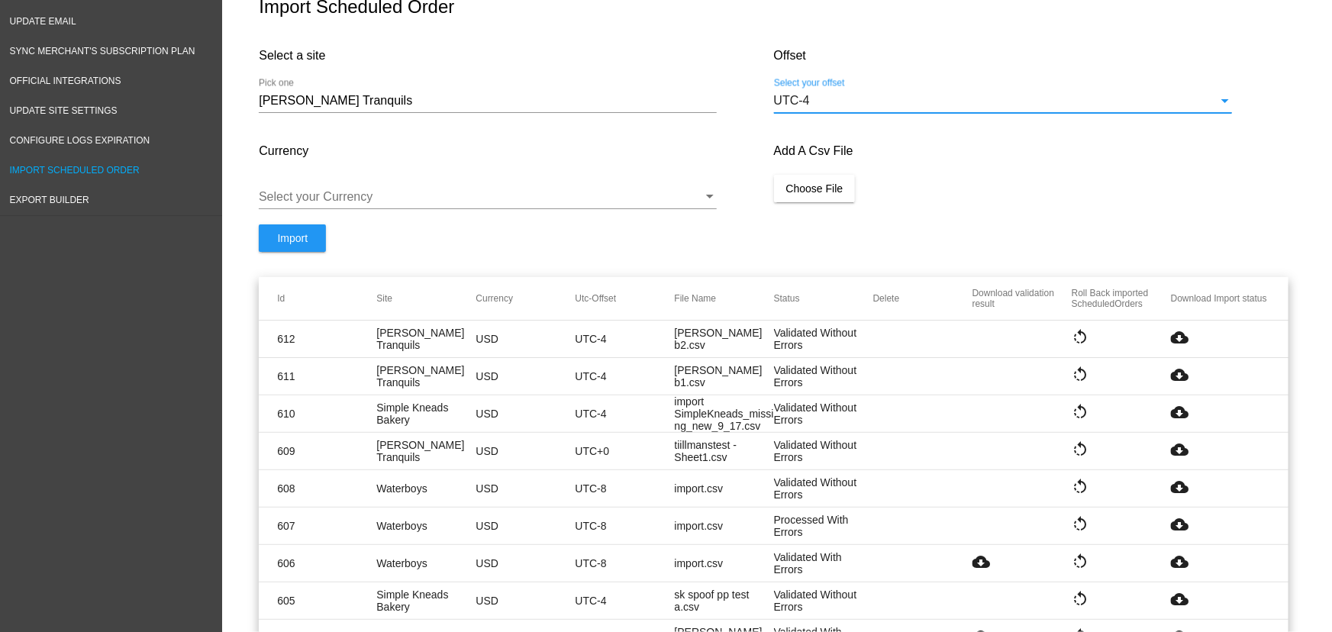
click at [373, 204] on div at bounding box center [481, 197] width 444 height 14
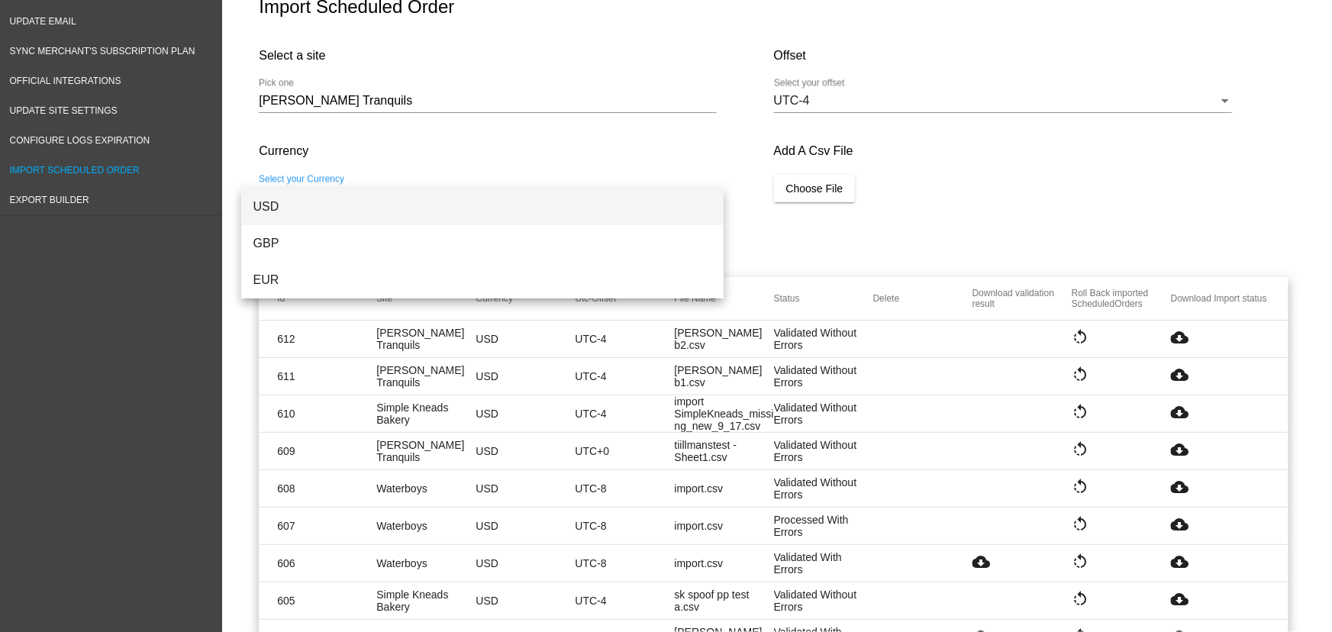
click at [307, 214] on span "USD" at bounding box center [482, 206] width 458 height 37
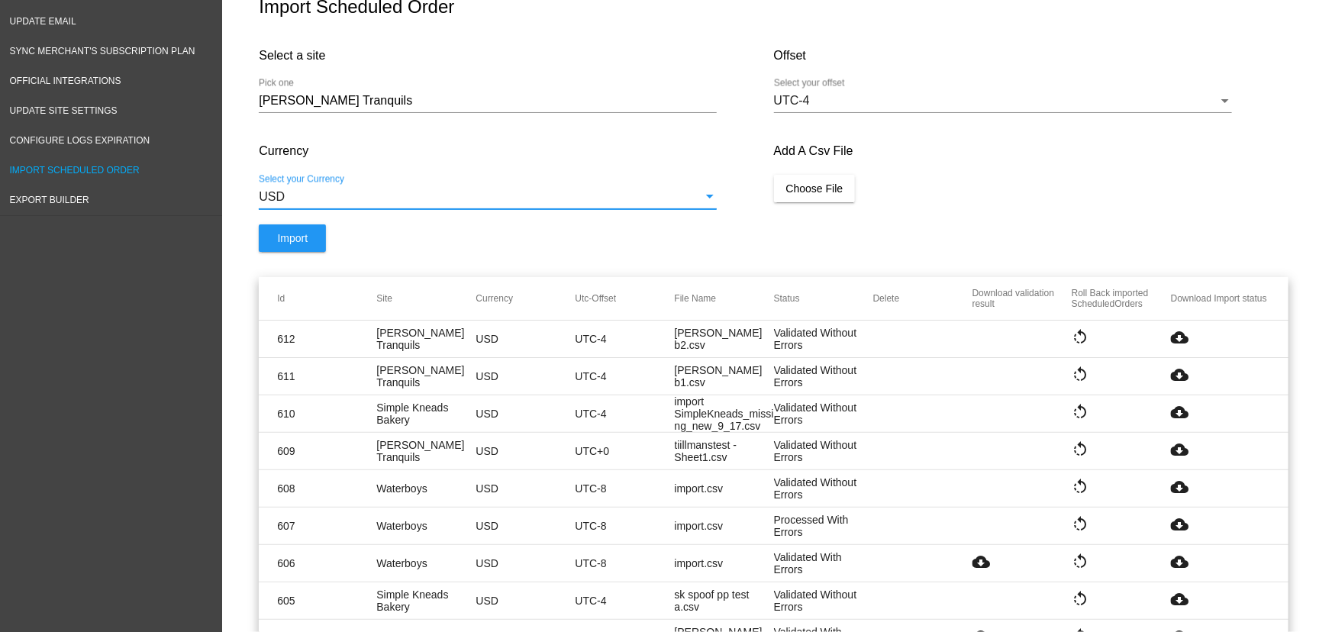
click at [835, 195] on span "Choose File" at bounding box center [814, 188] width 57 height 12
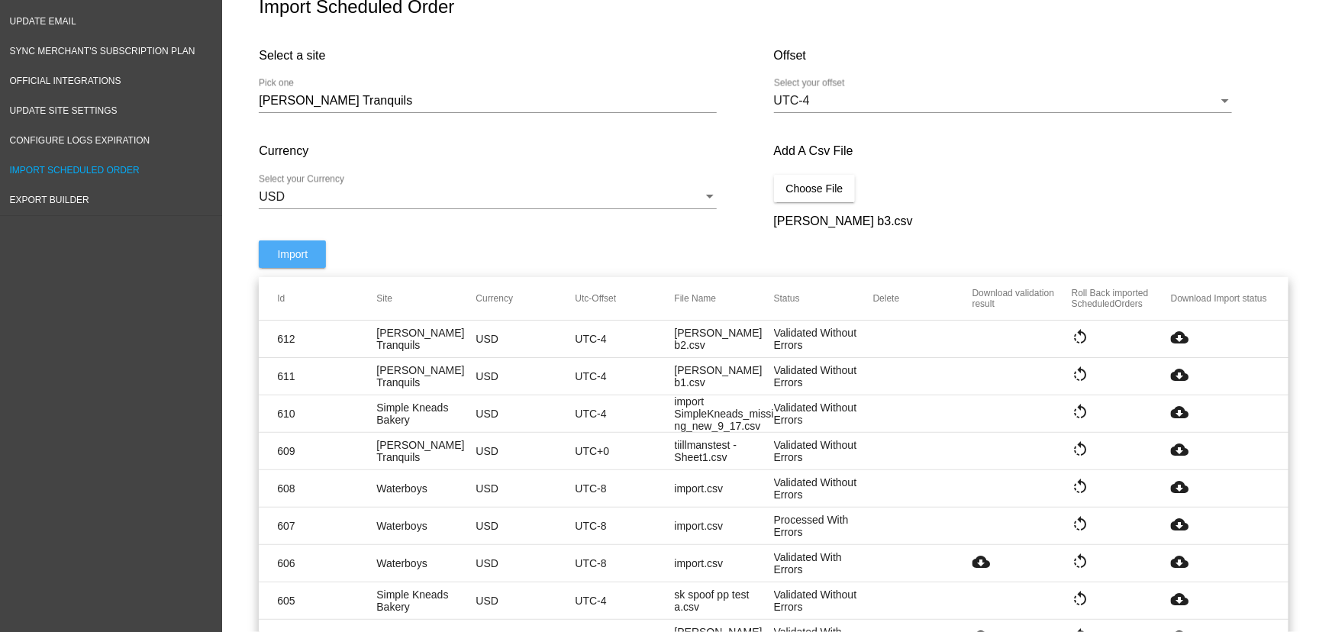
click at [298, 260] on span "Import" at bounding box center [292, 254] width 31 height 12
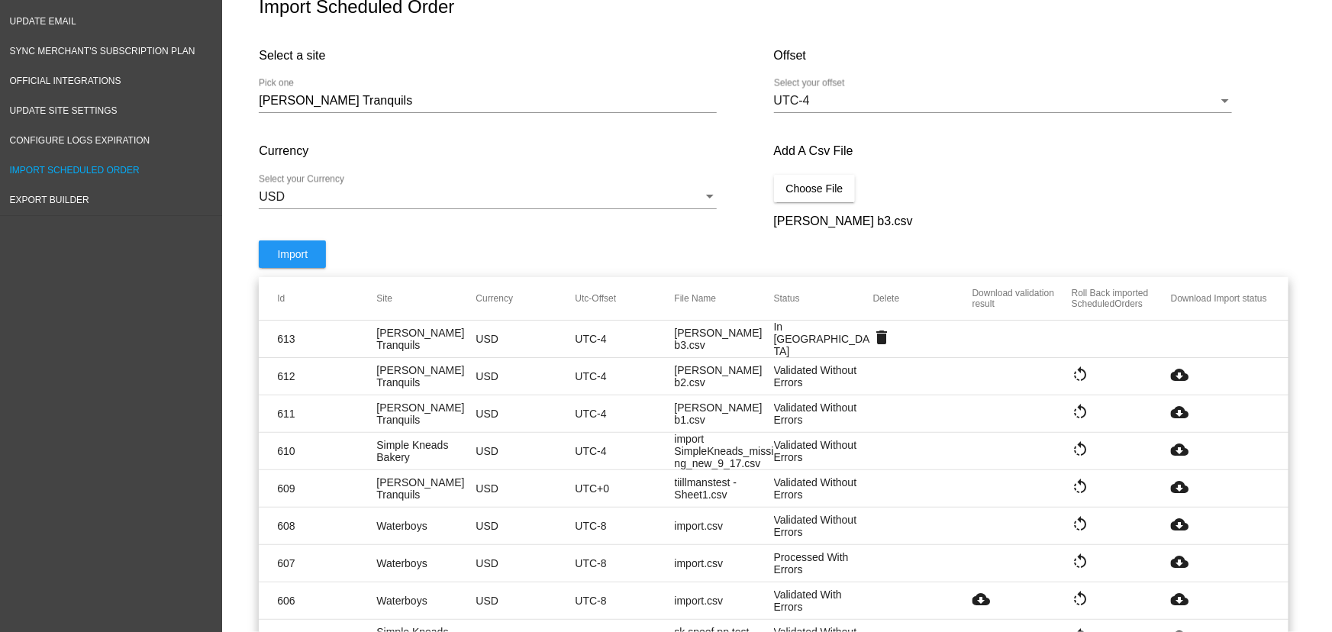
click at [994, 255] on form "Select a site Tillmans Tranquils Pick one Offset UTC-4 Select your offset Curre…" at bounding box center [773, 155] width 1029 height 244
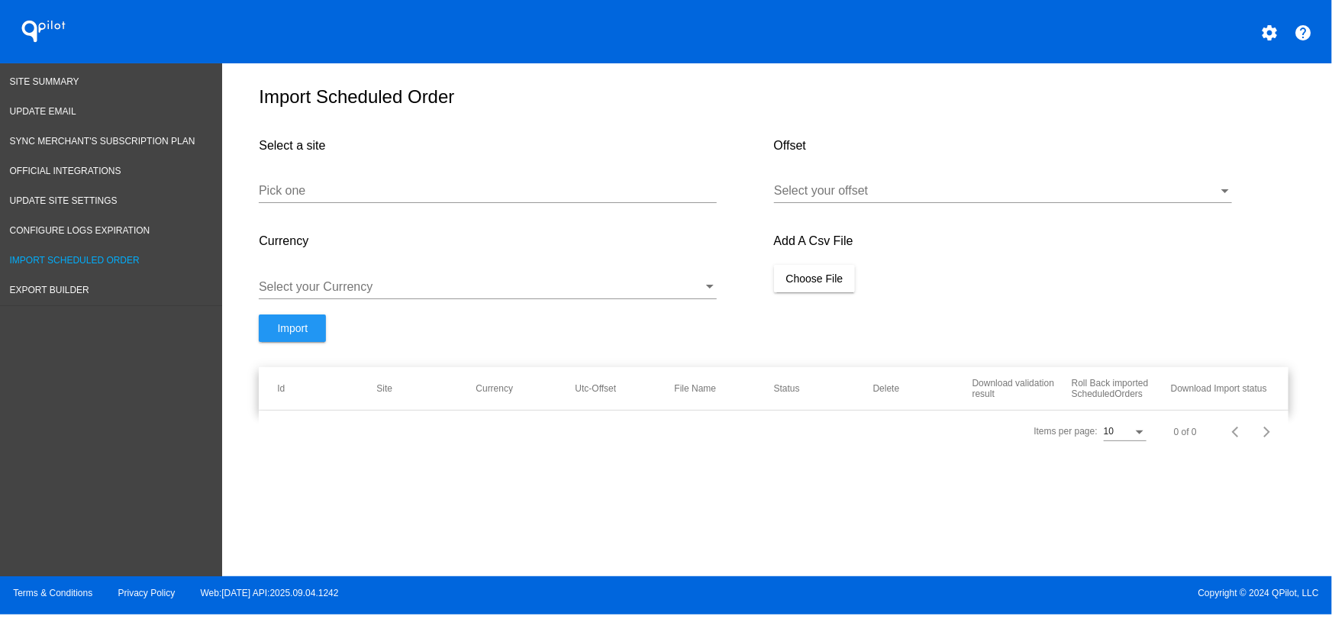
click at [888, 16] on div "settings help" at bounding box center [999, 31] width 666 height 31
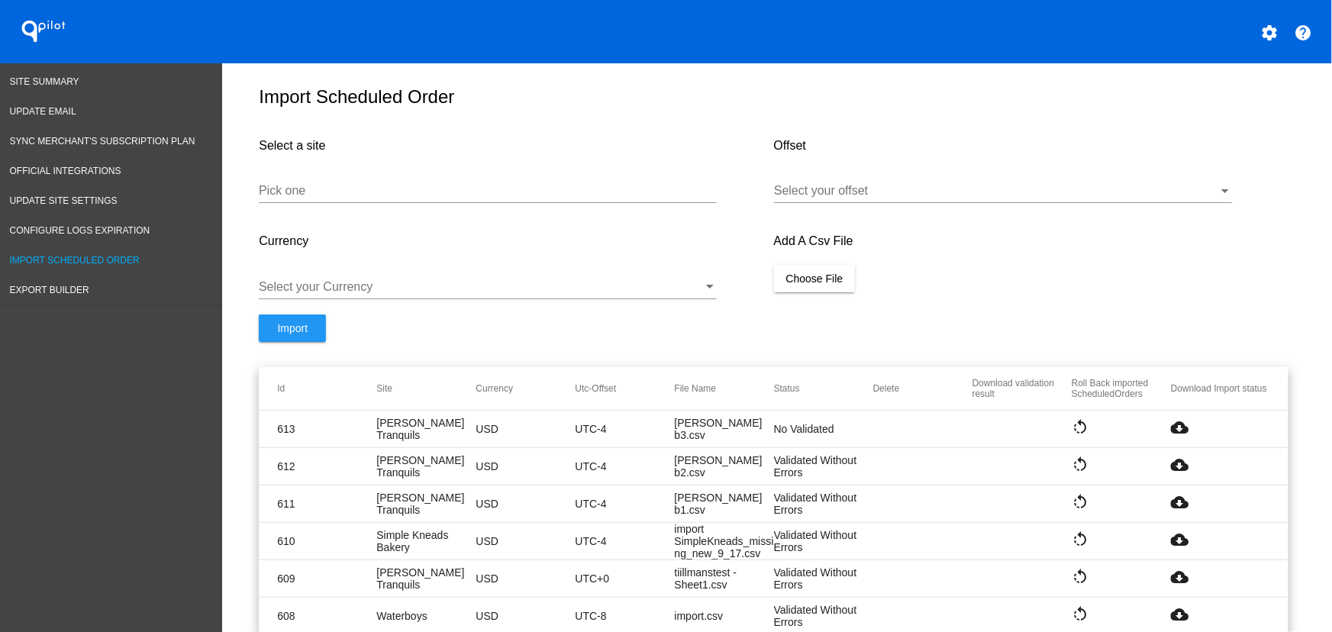
click at [1172, 434] on mat-icon "cloud_download" at bounding box center [1180, 427] width 18 height 18
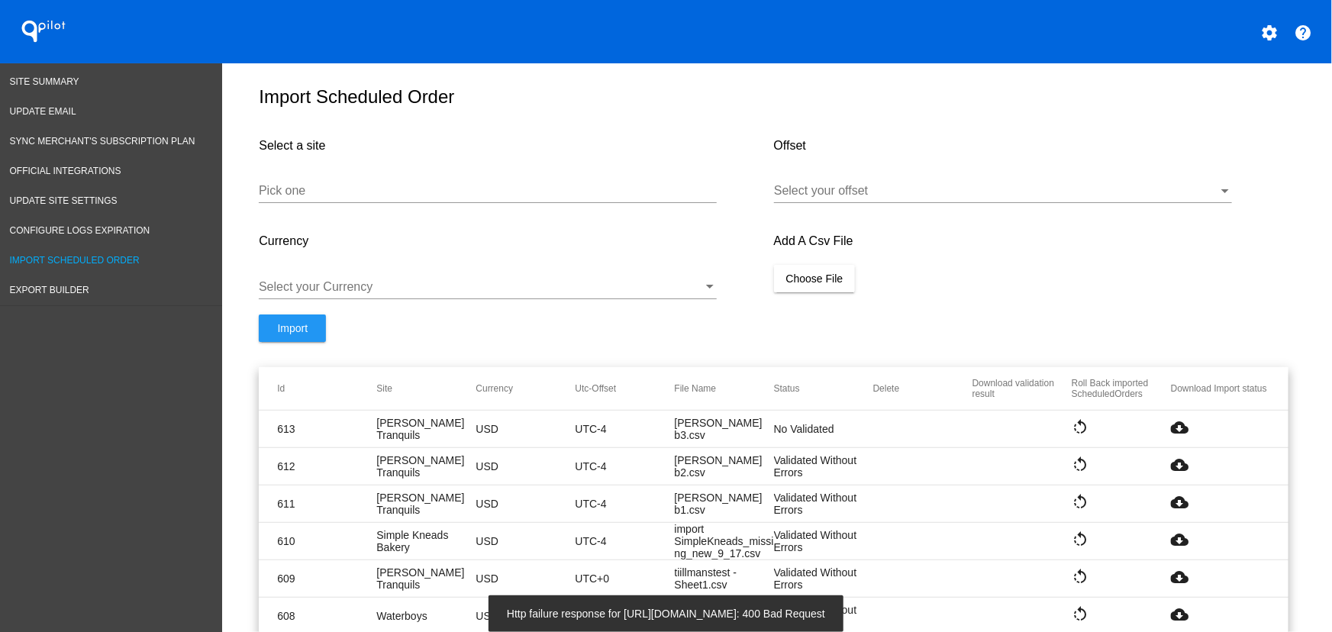
click at [556, 609] on simple-snack-bar "Http failure response for [URL][DOMAIN_NAME]: 400 Bad Request" at bounding box center [666, 613] width 318 height 15
click at [556, 609] on simple-snack-bar "Http failure response for https://api.qpilot.cloud/importFiles/get-validation-f…" at bounding box center [666, 613] width 318 height 15
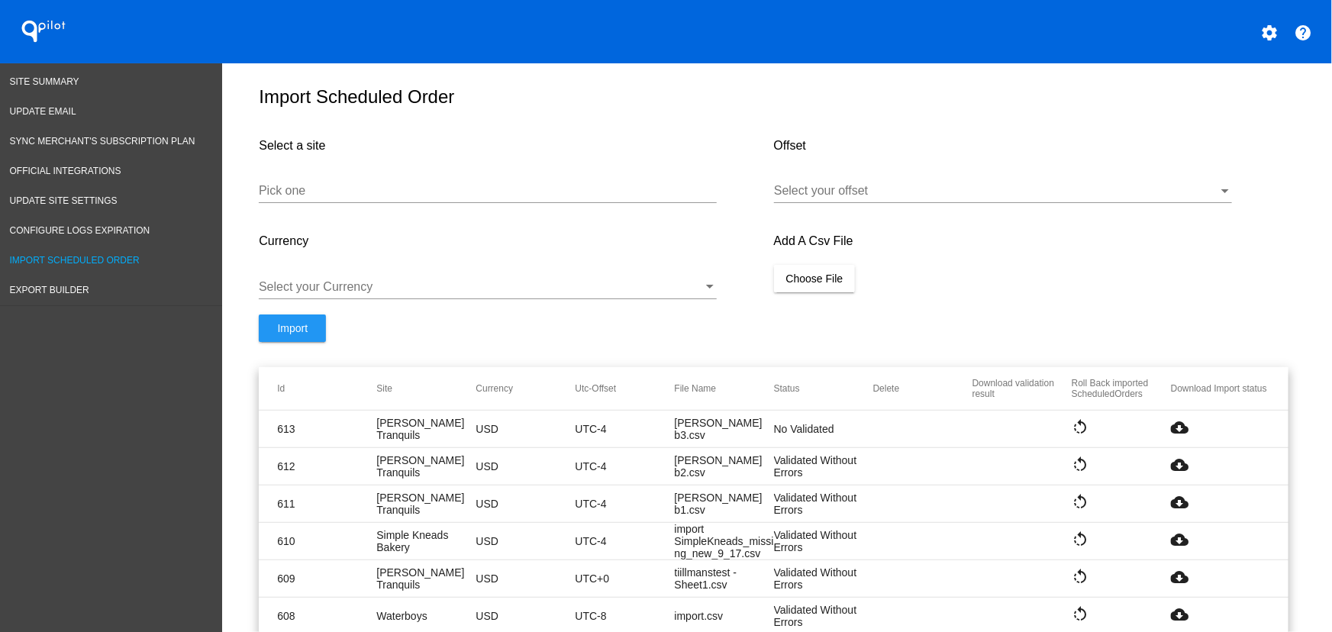
click at [1073, 436] on mat-icon "rotate_left" at bounding box center [1080, 427] width 18 height 18
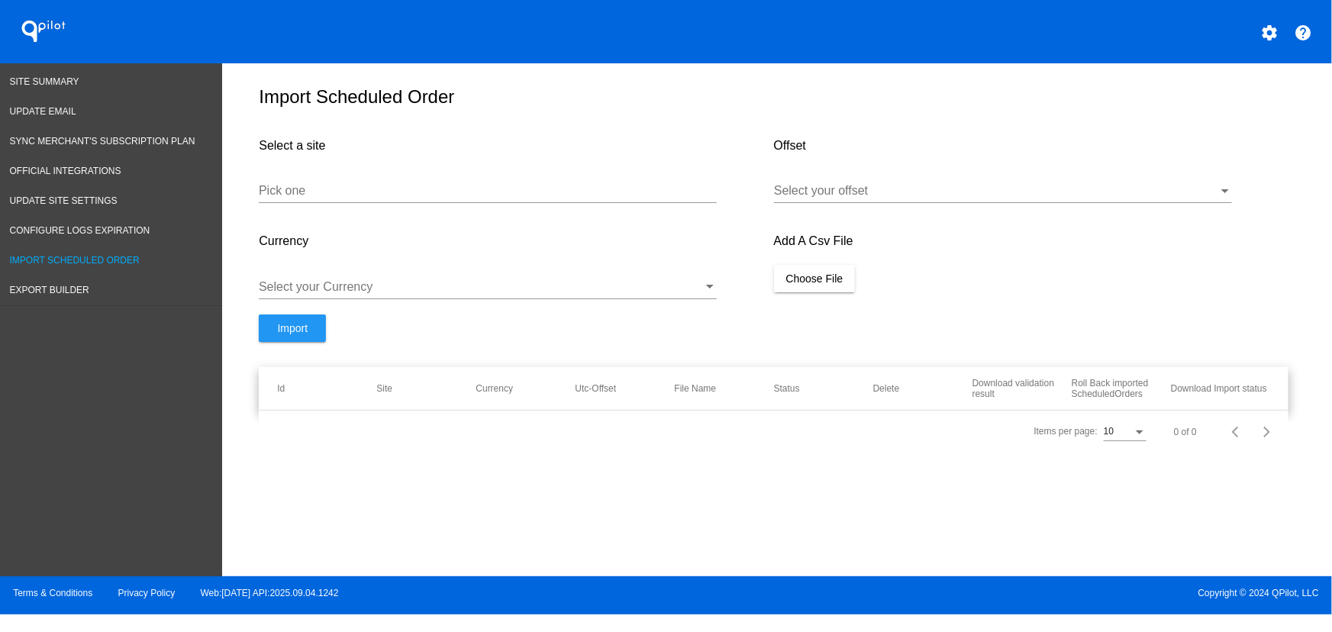
click at [1060, 340] on form "Select a site Pick one Offset Select your offset Currency Select your Currency …" at bounding box center [773, 245] width 1029 height 244
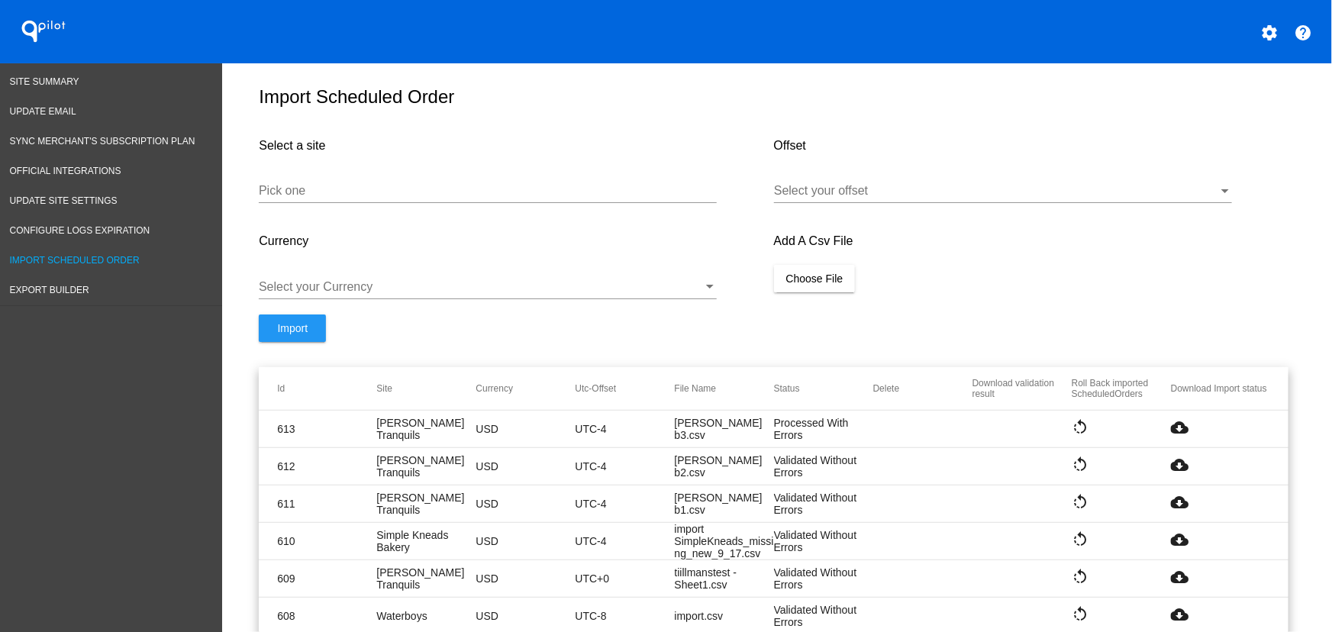
click at [1174, 437] on mat-icon "cloud_download" at bounding box center [1180, 427] width 18 height 18
click at [1073, 435] on mat-icon "rotate_left" at bounding box center [1080, 427] width 18 height 18
click at [1084, 437] on mat-cell "rotate_left" at bounding box center [1120, 428] width 99 height 21
click at [1078, 437] on mat-icon "rotate_left" at bounding box center [1080, 427] width 18 height 18
click at [1073, 437] on mat-icon "rotate_left" at bounding box center [1080, 427] width 18 height 18
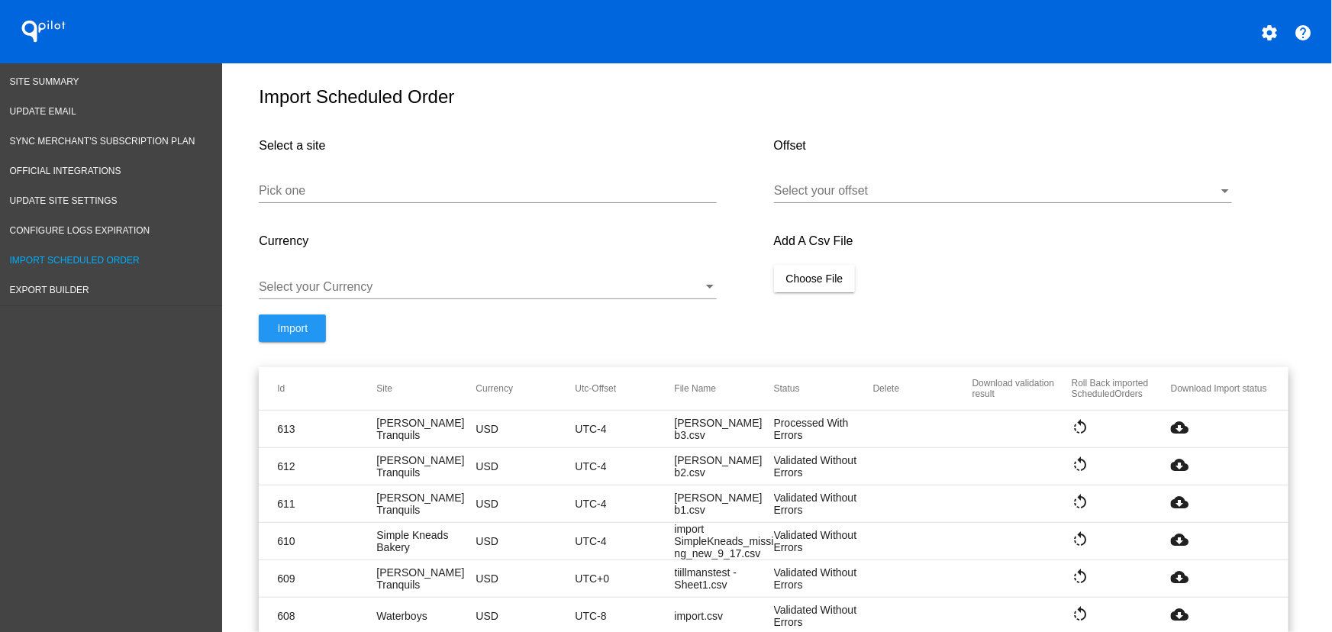
click at [406, 198] on input "Pick one" at bounding box center [488, 191] width 458 height 14
paste input "[URL][DOMAIN_NAME]"
click at [408, 198] on input "[URL][DOMAIN_NAME]" at bounding box center [488, 191] width 458 height 14
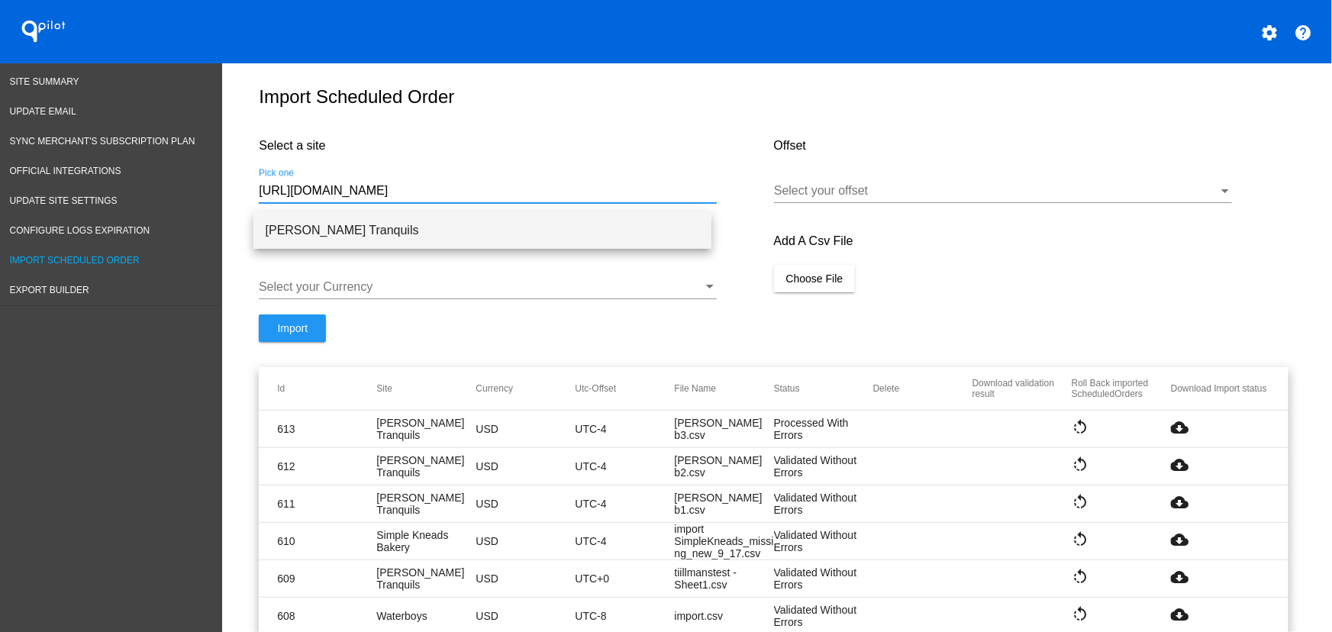
click at [375, 227] on span "[PERSON_NAME] Tranquils" at bounding box center [482, 230] width 433 height 37
type input "[PERSON_NAME] Tranquils"
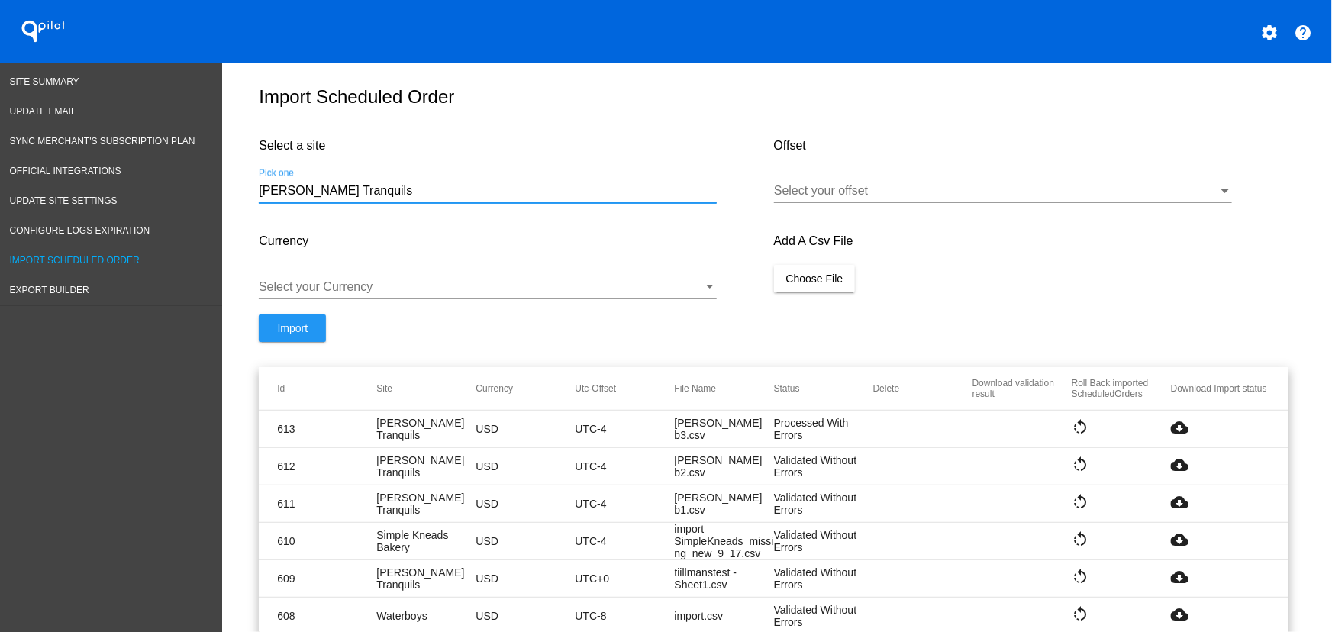
click at [869, 198] on div at bounding box center [996, 191] width 444 height 14
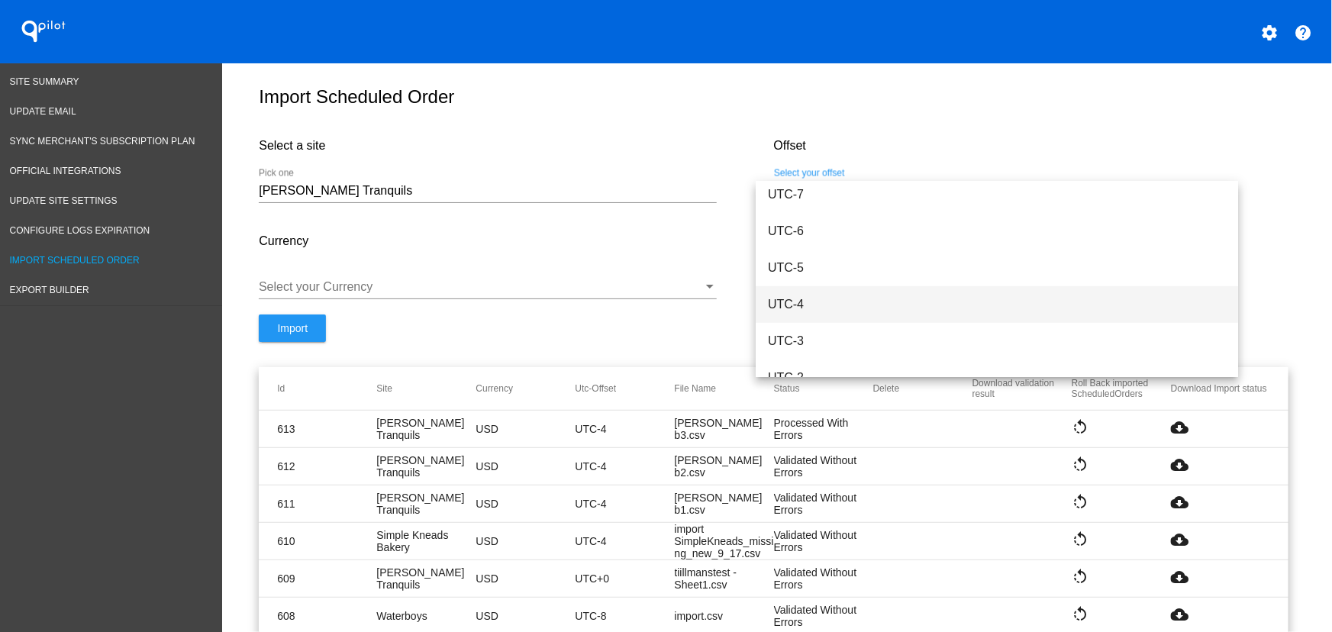
scroll to position [189, 0]
click at [810, 290] on span "UTC-4" at bounding box center [997, 303] width 458 height 37
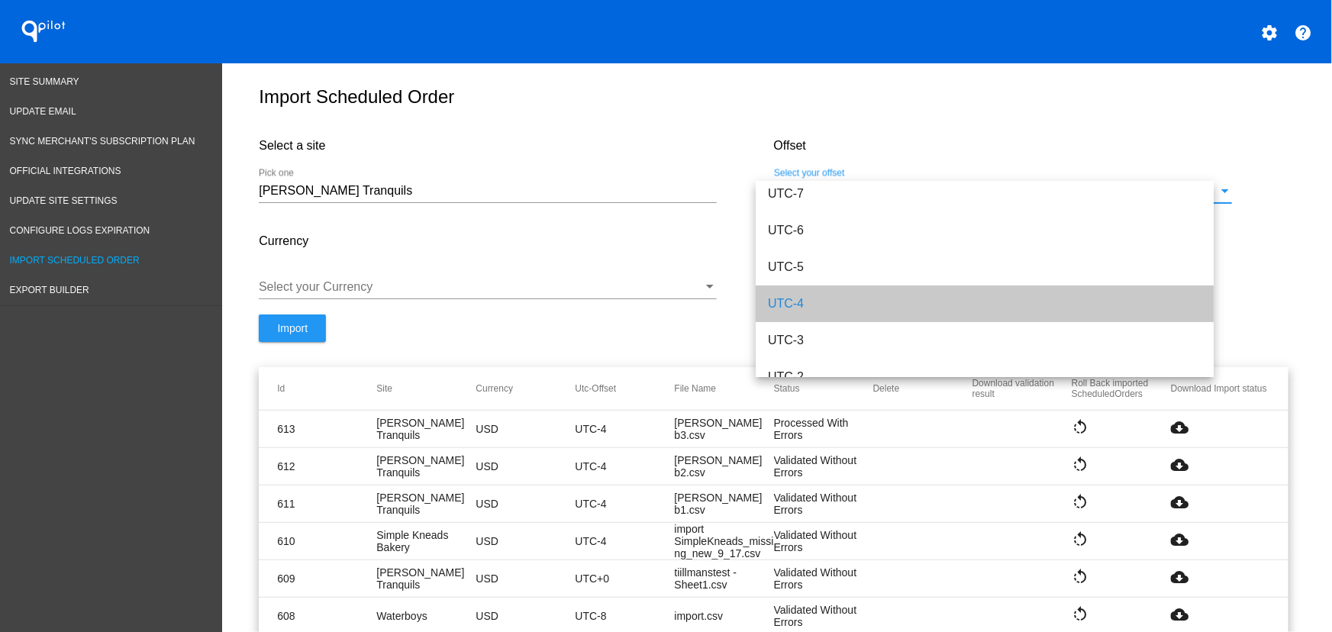
click at [456, 294] on div at bounding box center [481, 287] width 444 height 14
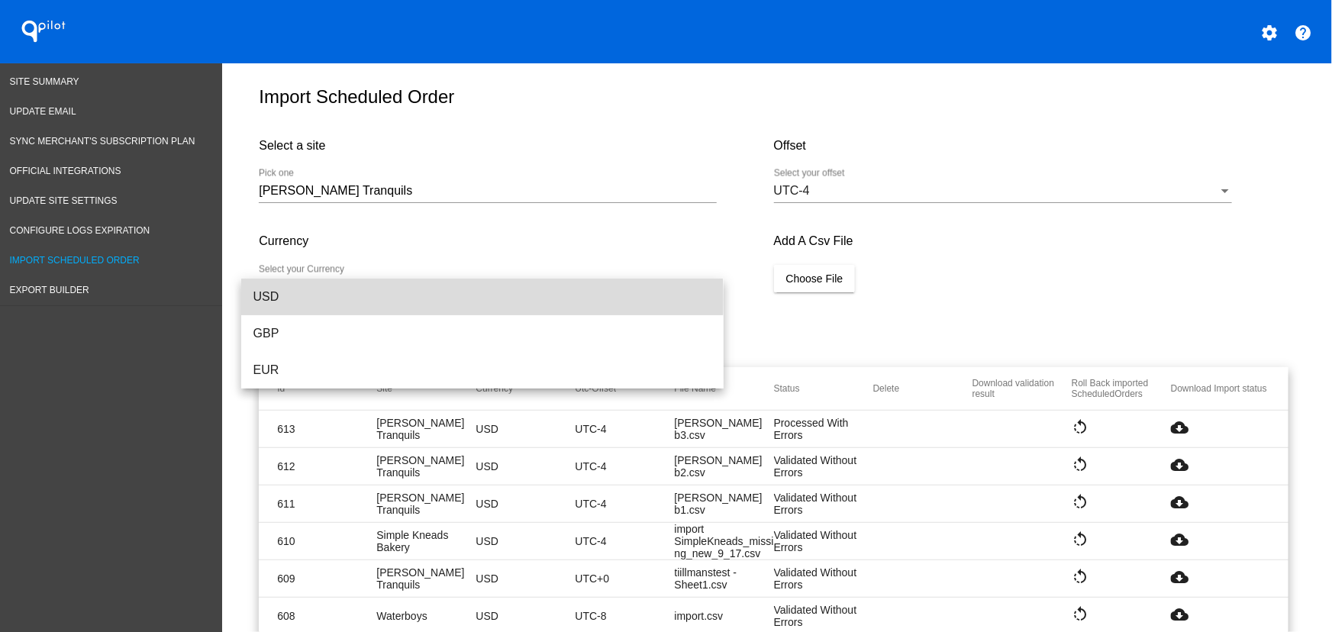
click at [280, 299] on span "USD" at bounding box center [482, 297] width 458 height 37
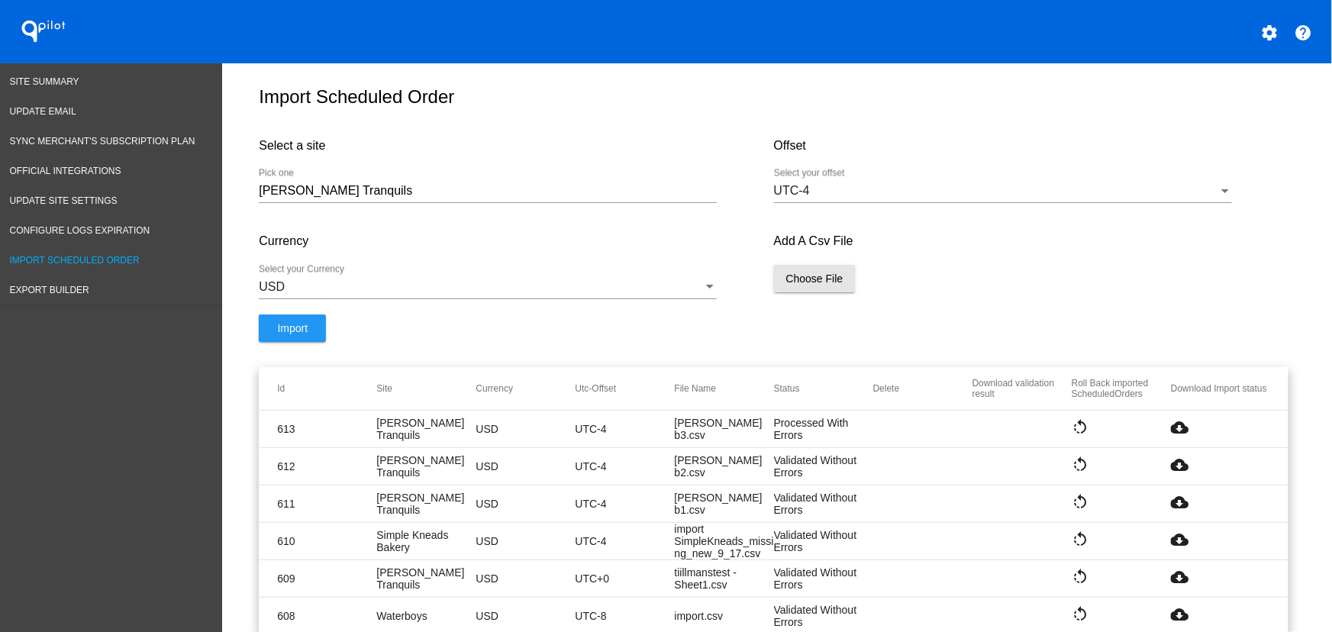
click at [808, 283] on span "Choose File" at bounding box center [814, 278] width 57 height 12
click at [1179, 272] on div "Add A Csv File Choose File tillmans b4.csv" at bounding box center [1031, 274] width 514 height 112
click at [279, 350] on span "Import" at bounding box center [292, 344] width 31 height 12
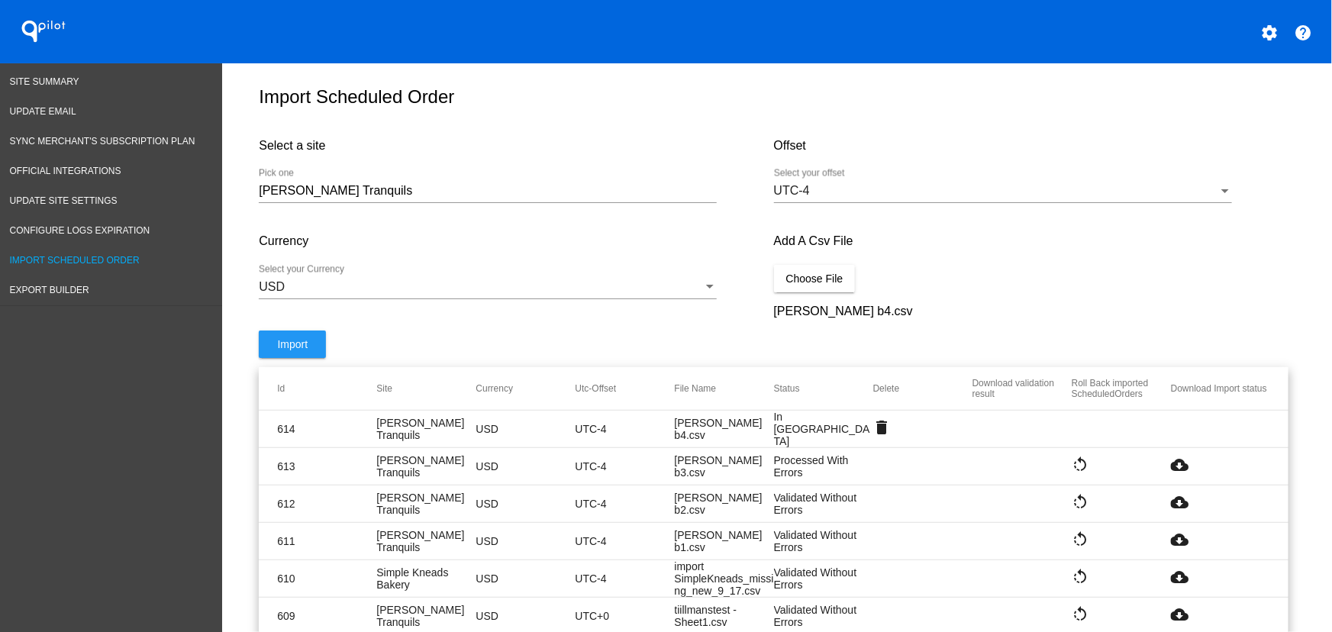
scroll to position [14, 0]
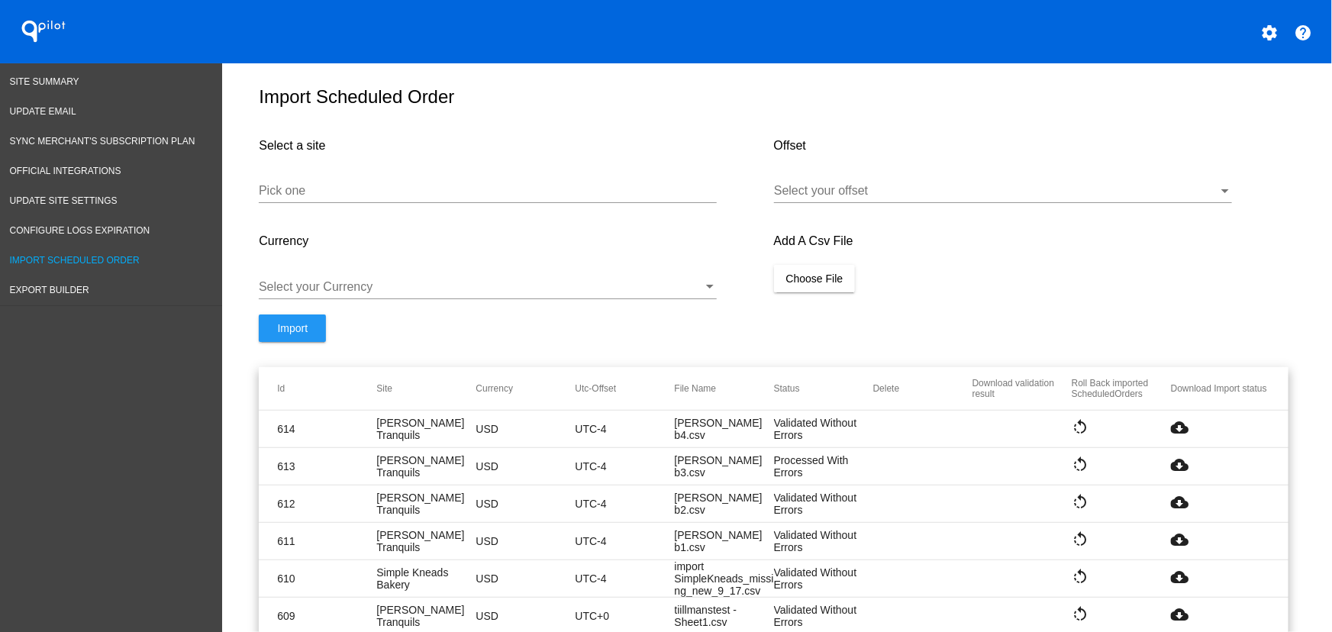
click at [1177, 435] on mat-icon "cloud_download" at bounding box center [1180, 427] width 18 height 18
